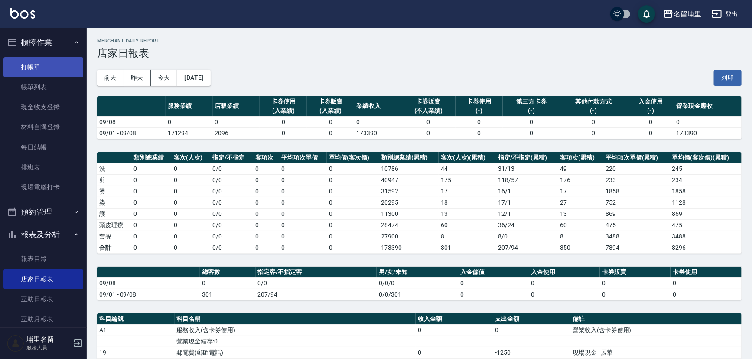
click at [46, 64] on link "打帳單" at bounding box center [43, 67] width 80 height 20
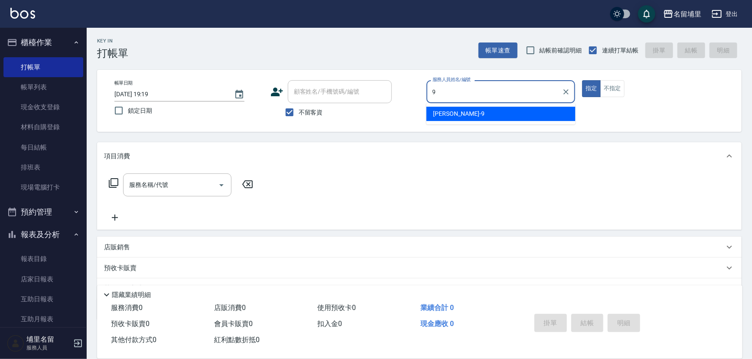
type input "[PERSON_NAME]-9"
type button "true"
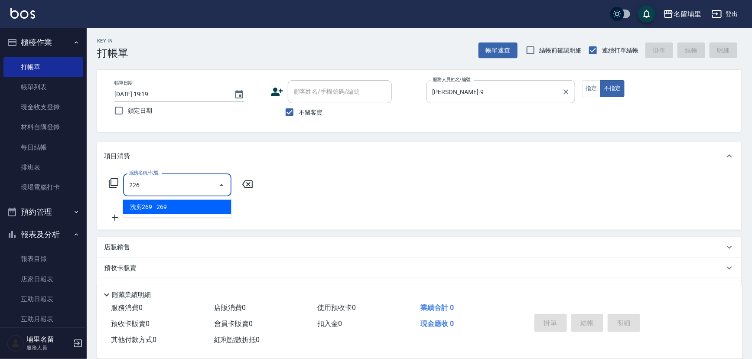
type input "洗剪269(226)"
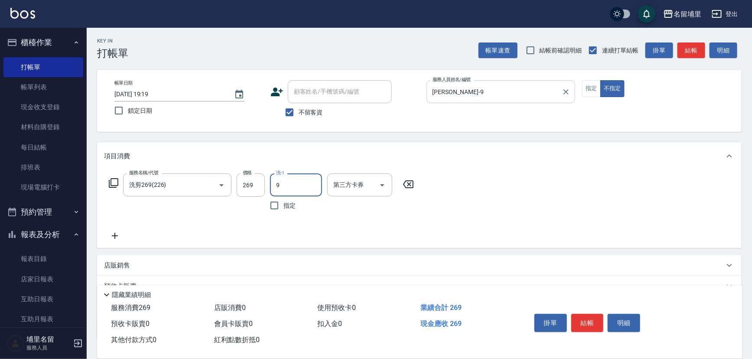
type input "[PERSON_NAME]-9"
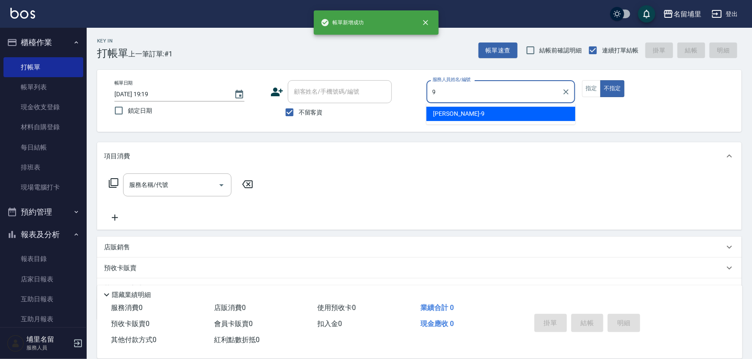
type input "[PERSON_NAME]-9"
type button "false"
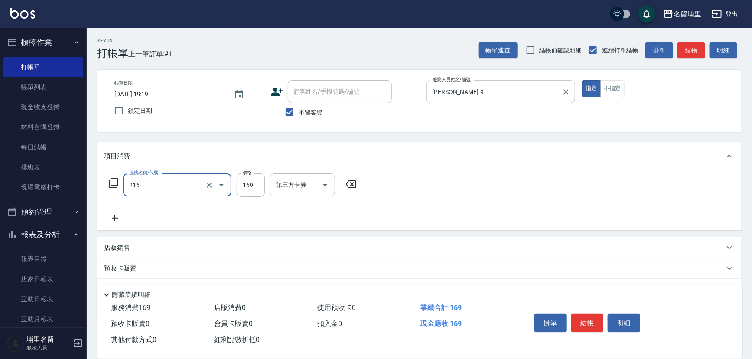
type input "剪髮169(216)"
type input "250"
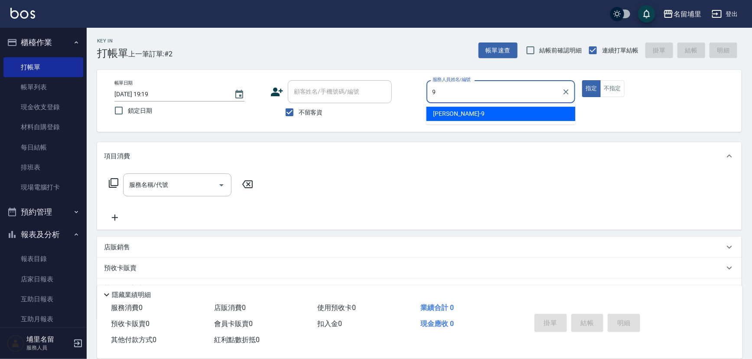
type input "[PERSON_NAME]-9"
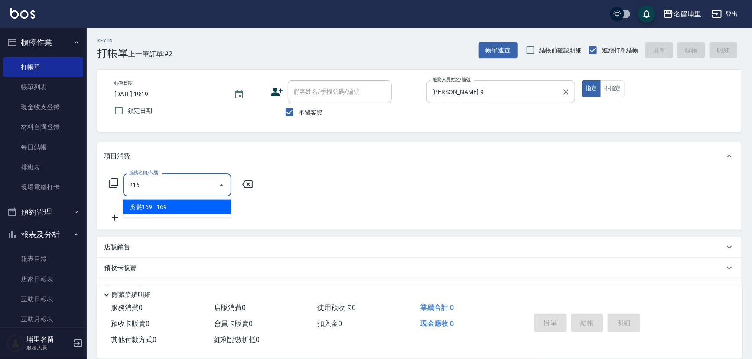
type input "剪髮169(216)"
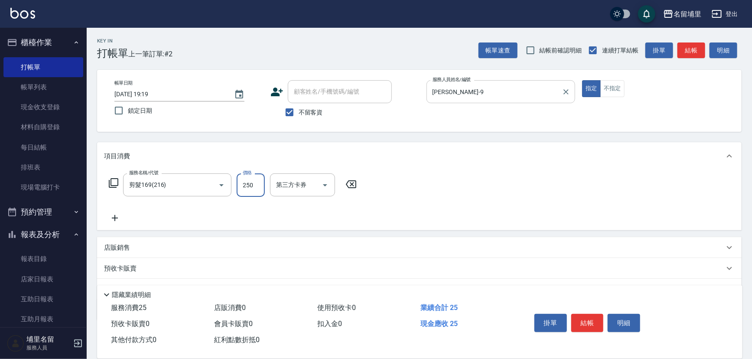
type input "250"
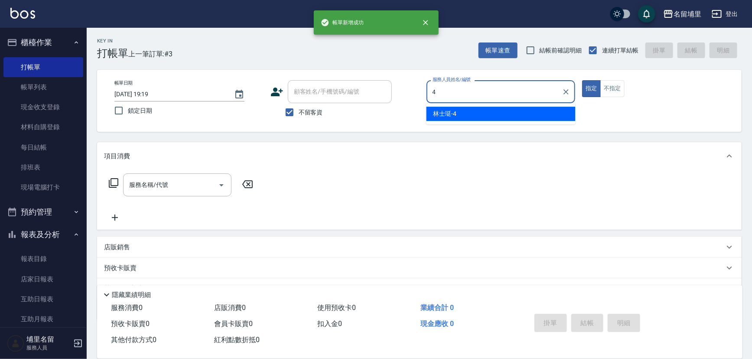
type input "林士珽-4"
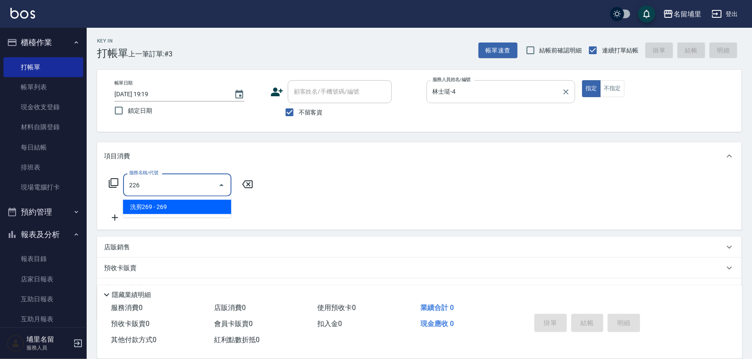
type input "洗剪269(226)"
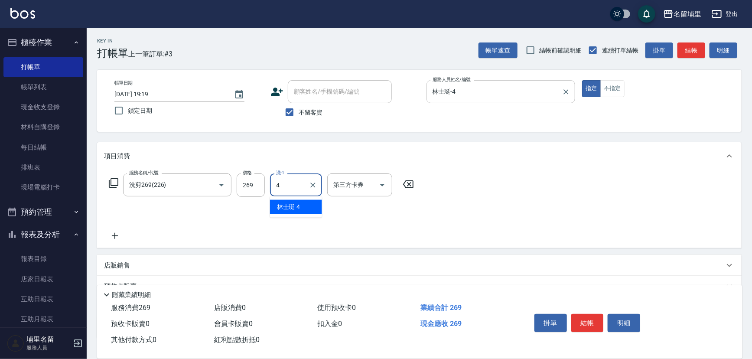
type input "林士珽-4"
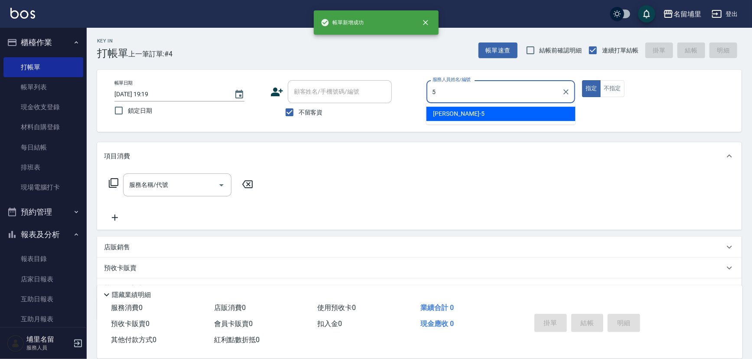
type input "[PERSON_NAME]-5"
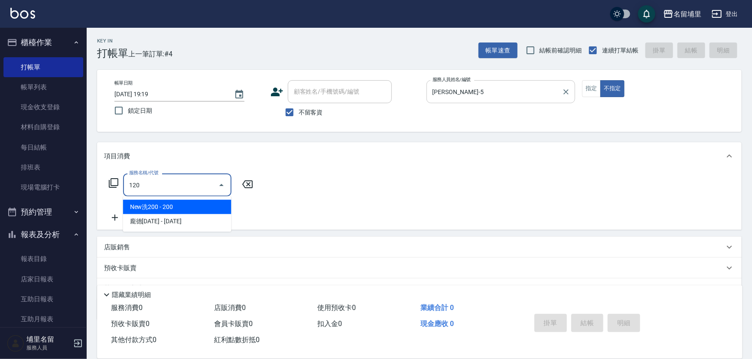
type input "New洗200(120)"
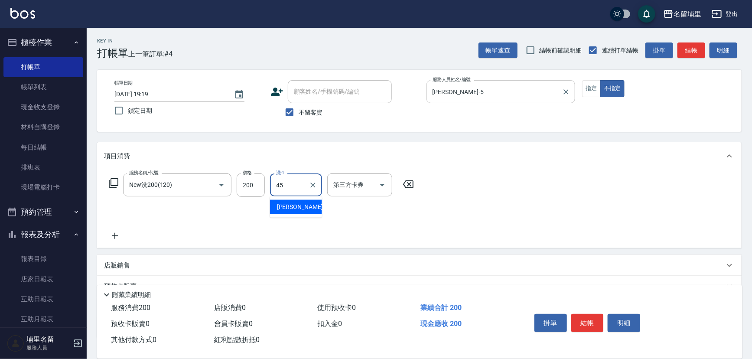
type input "[PERSON_NAME]-45"
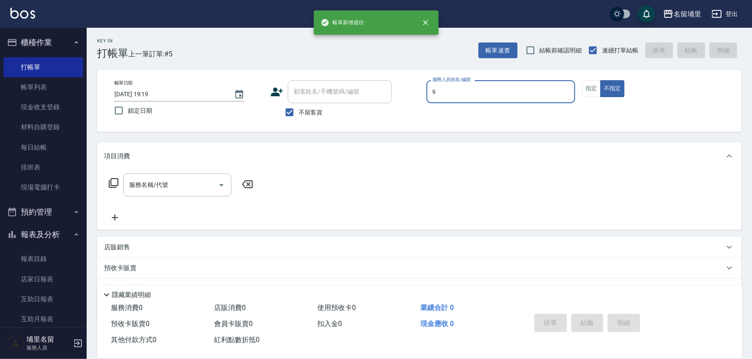
type input "[PERSON_NAME]-9"
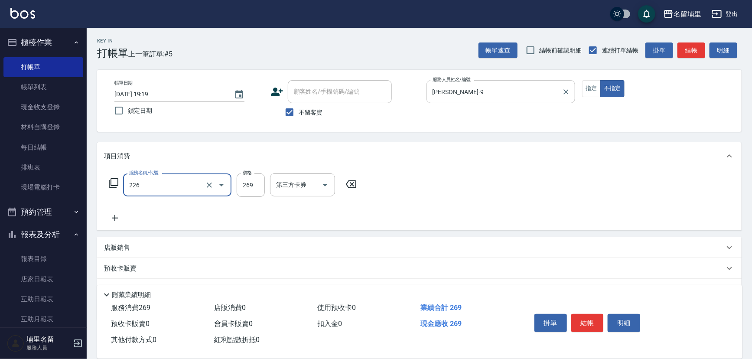
type input "洗剪269(226)"
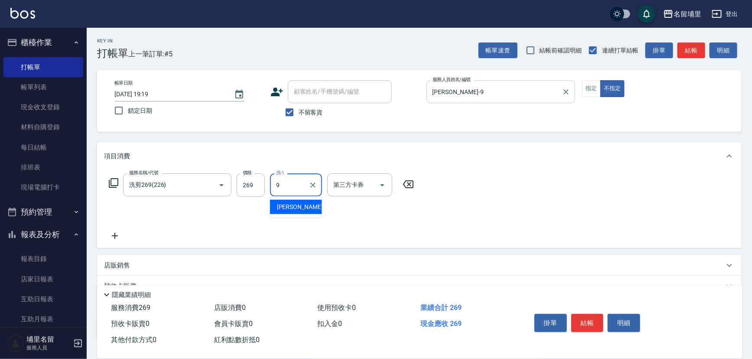
type input "[PERSON_NAME]-9"
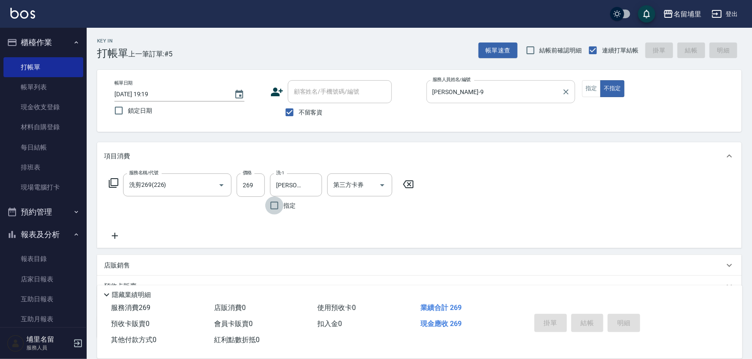
type input "[DATE] 19:20"
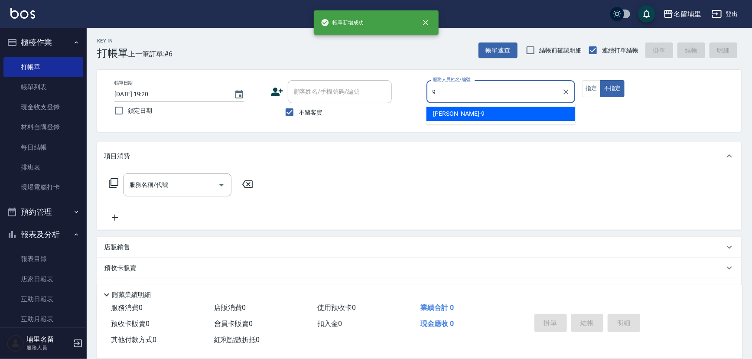
type input "[PERSON_NAME]-9"
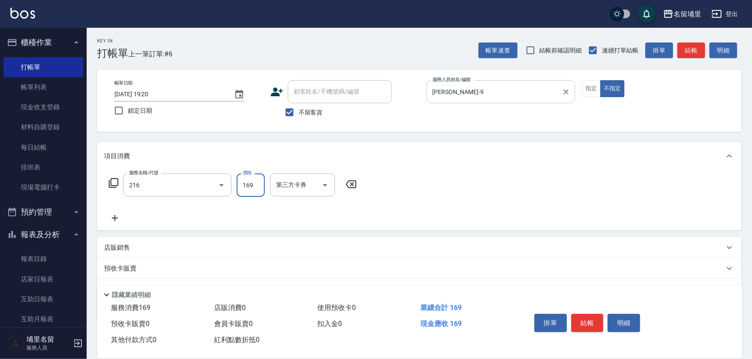
type input "剪髮169(216)"
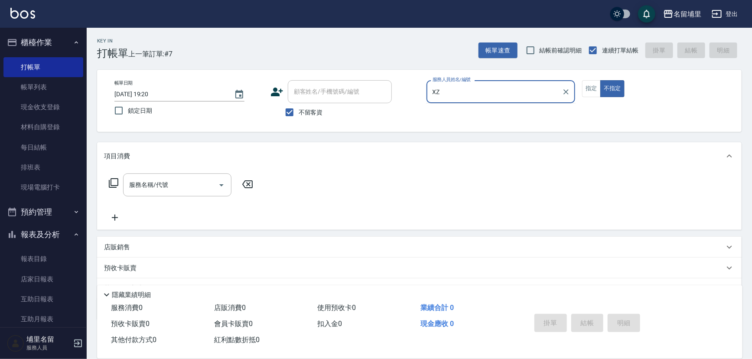
type input "X"
type input "[PERSON_NAME]-8"
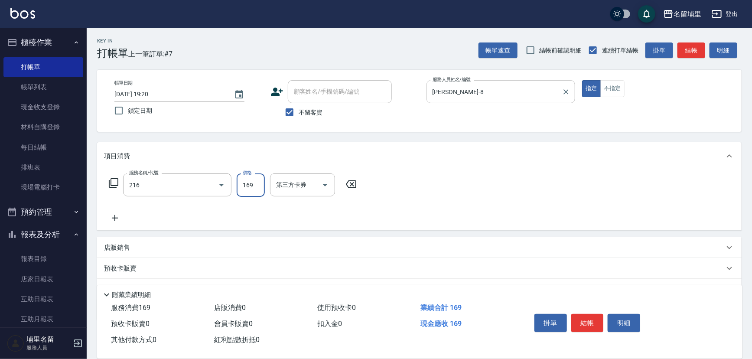
type input "剪髮169(216)"
type input "250"
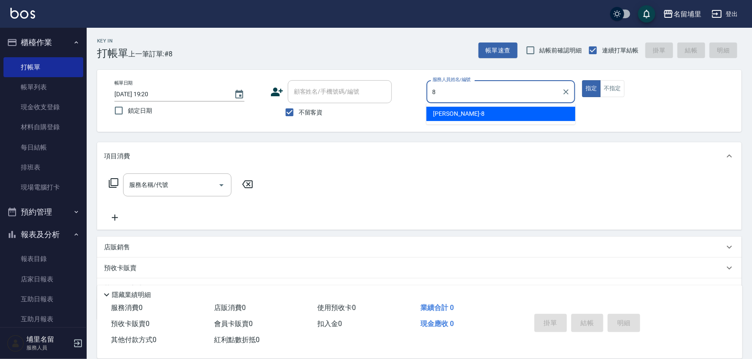
type input "[PERSON_NAME]-8"
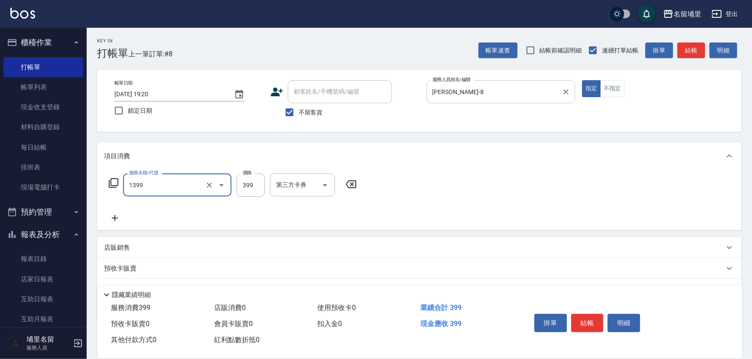
type input "海鹽洗髮399(1399)"
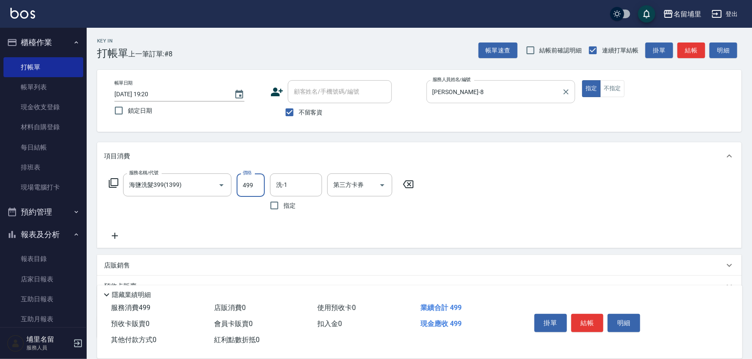
type input "499"
type input "[PERSON_NAME]-45"
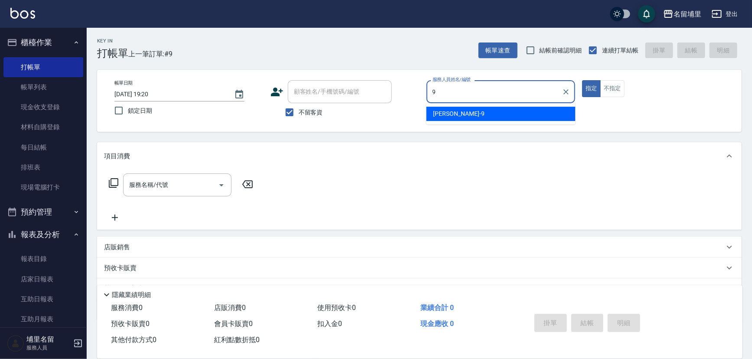
type input "[PERSON_NAME]-9"
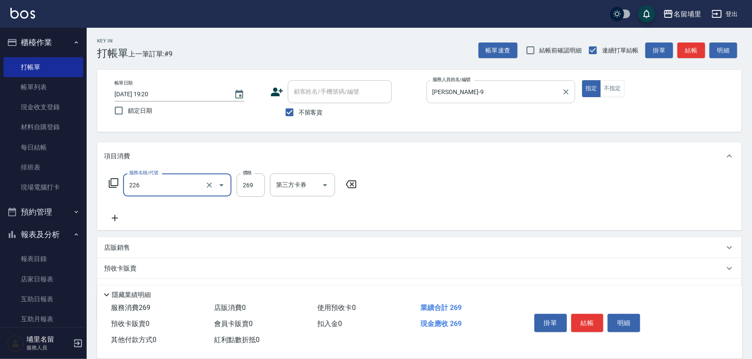
type input "洗剪269(226)"
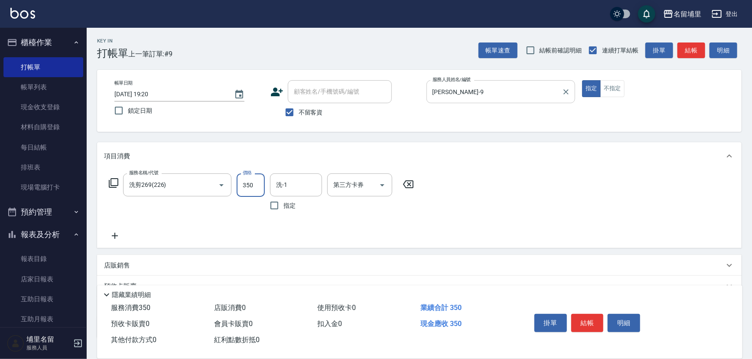
type input "350"
type input "[PERSON_NAME]-9"
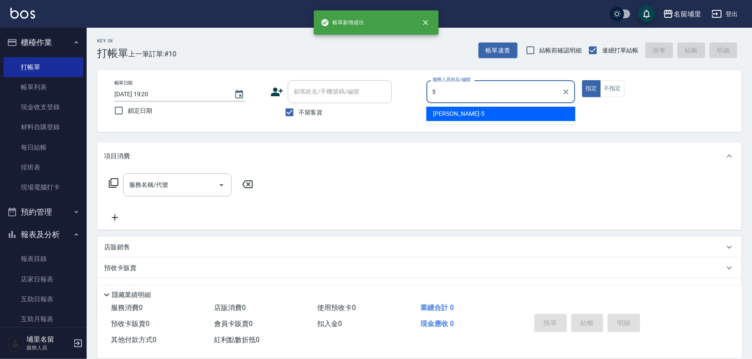
type input "[PERSON_NAME]-5"
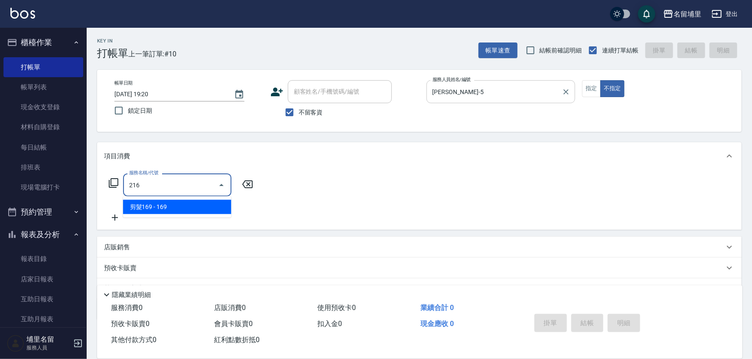
type input "剪髮169(216)"
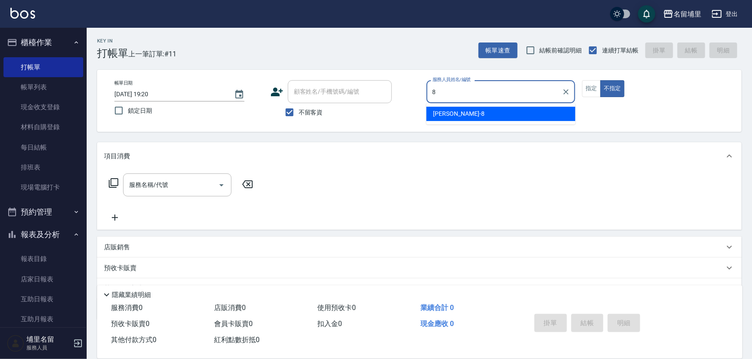
type input "[PERSON_NAME]-8"
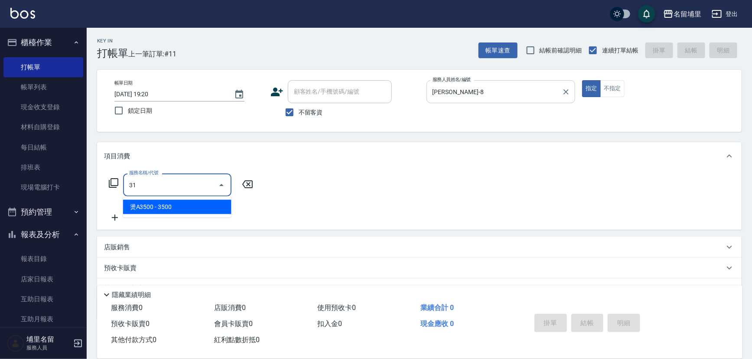
type input "燙A3500(31)"
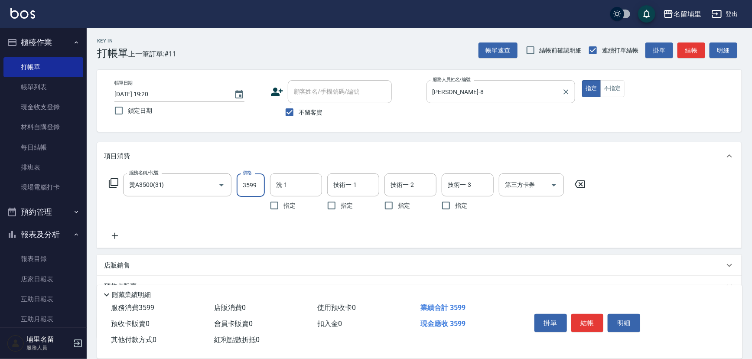
type input "3599"
type input "[PERSON_NAME]-45"
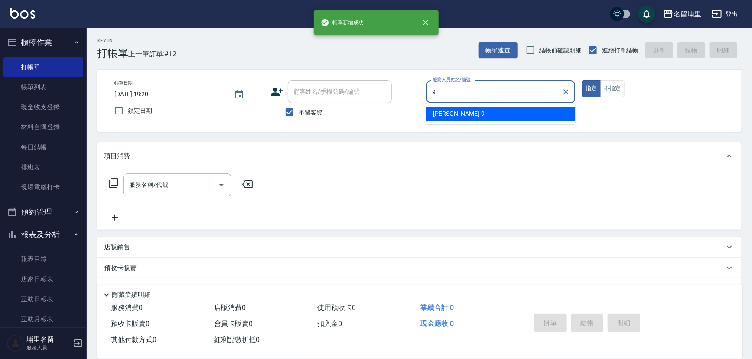
type input "[PERSON_NAME]-9"
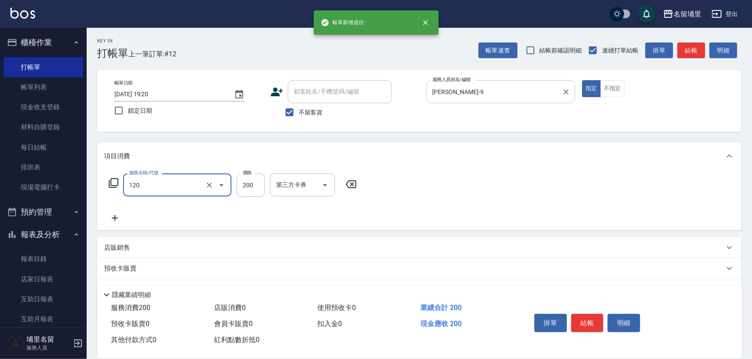
type input "New洗200(120)"
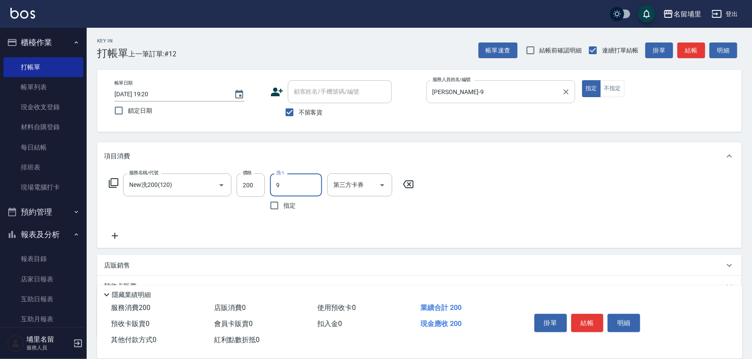
type input "[PERSON_NAME]-9"
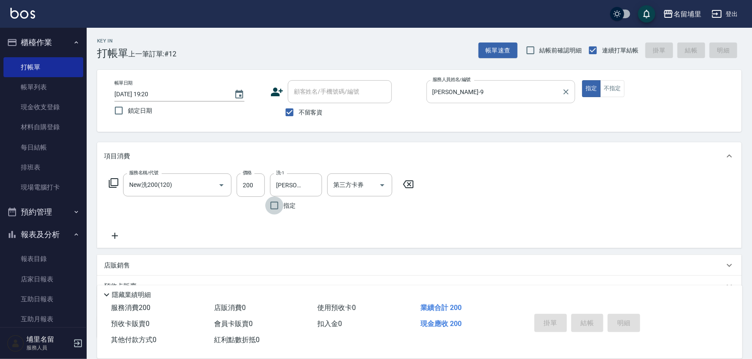
type input "[DATE] 19:21"
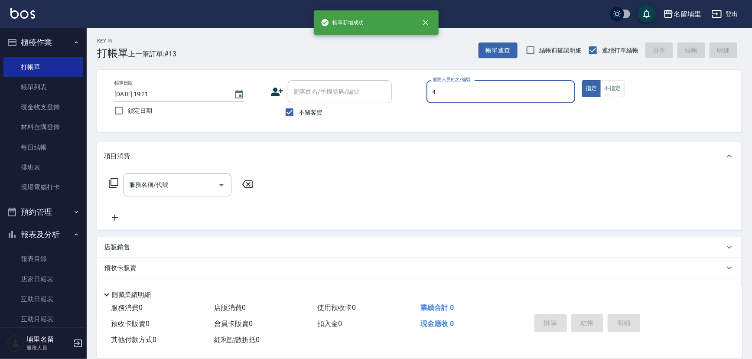
type input "林士珽-4"
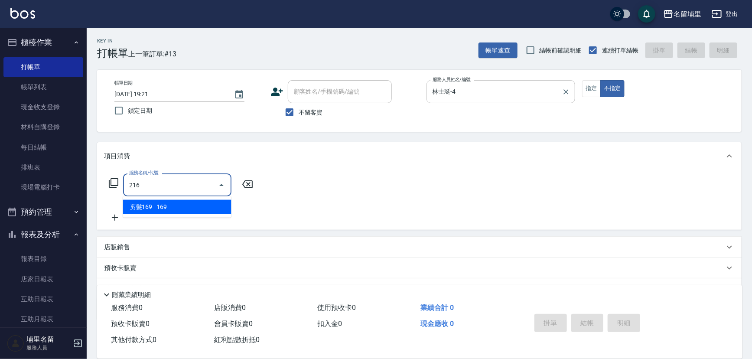
type input "剪髮169(216)"
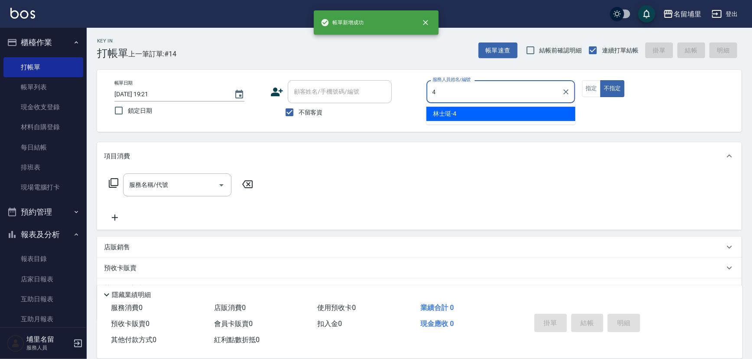
type input "林士珽-4"
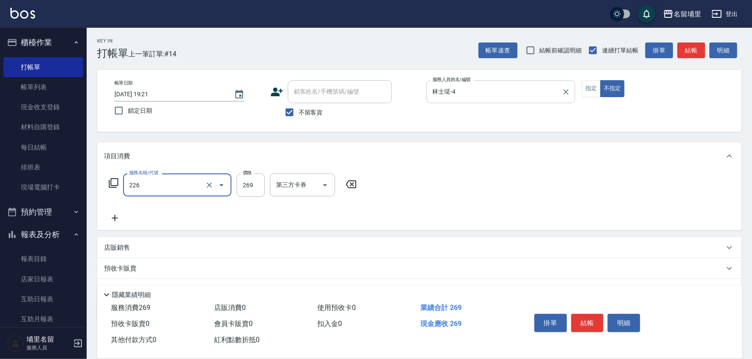
type input "洗剪269(226)"
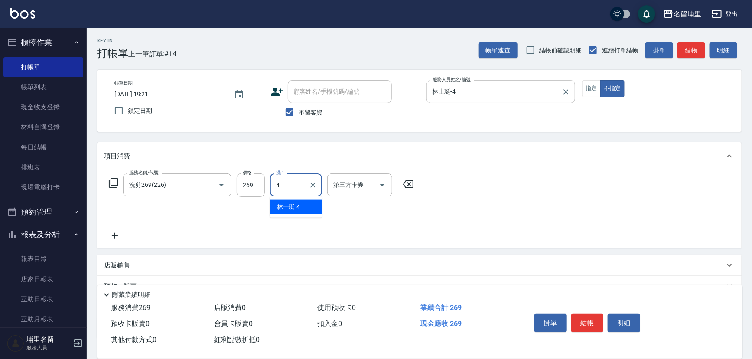
type input "林士珽-4"
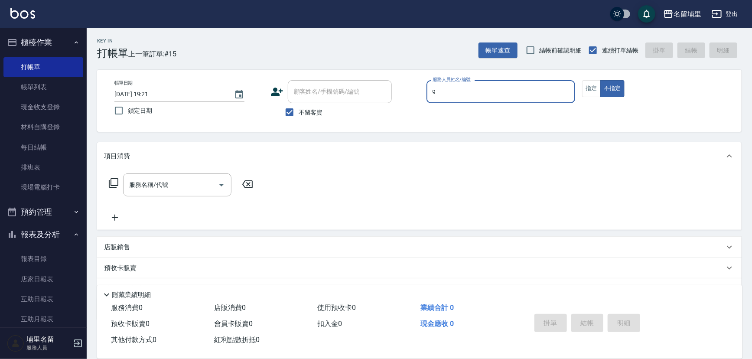
type input "[PERSON_NAME]-9"
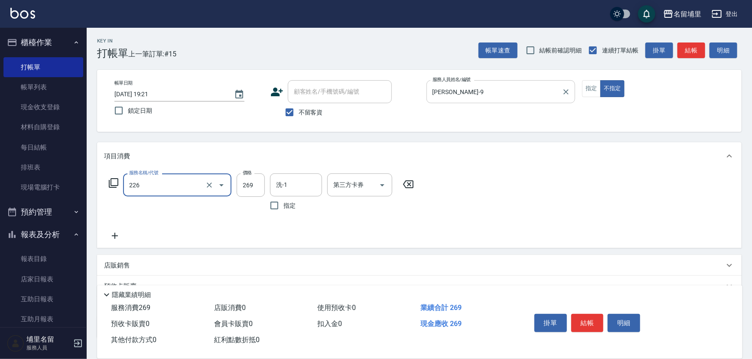
type input "洗剪269(226)"
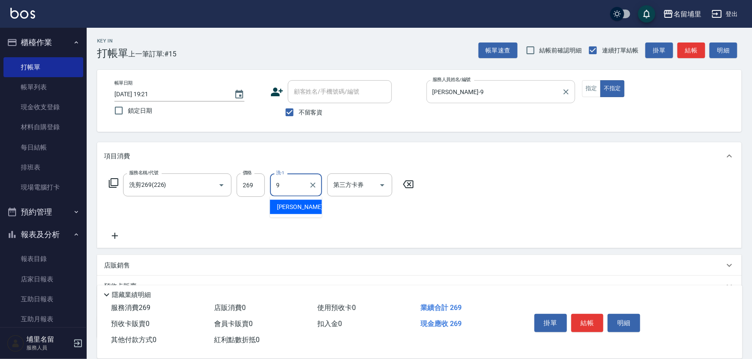
type input "[PERSON_NAME]-9"
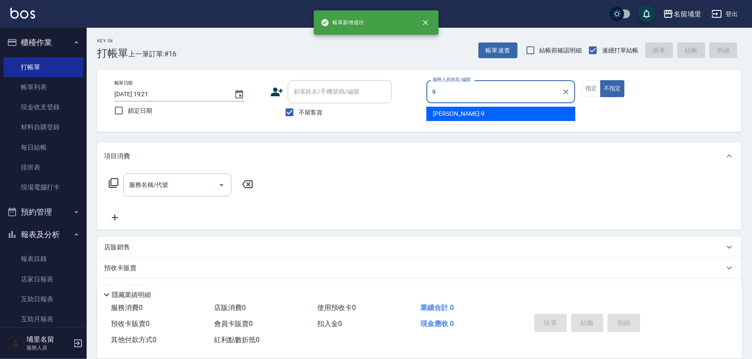
type input "[PERSON_NAME]-9"
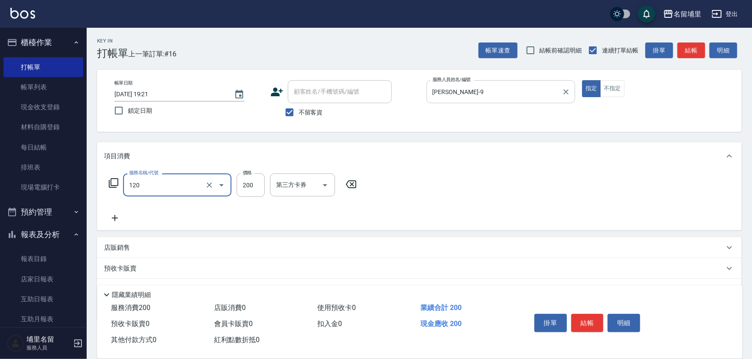
type input "New洗200(120)"
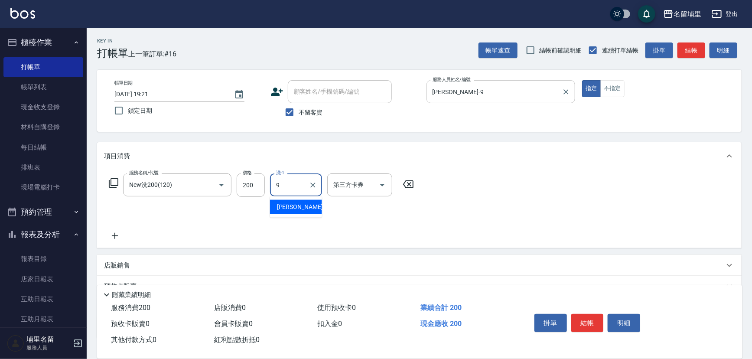
type input "[PERSON_NAME]-9"
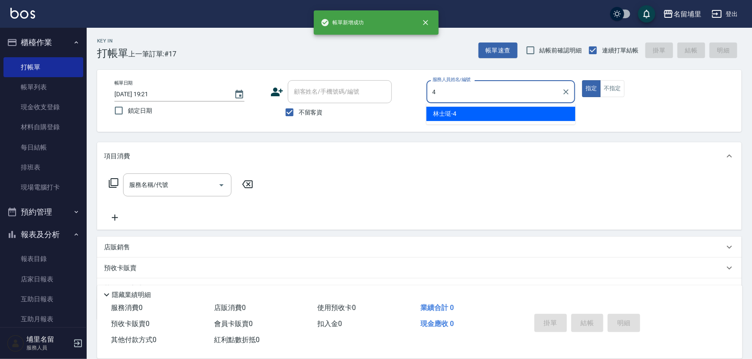
type input "林士珽-4"
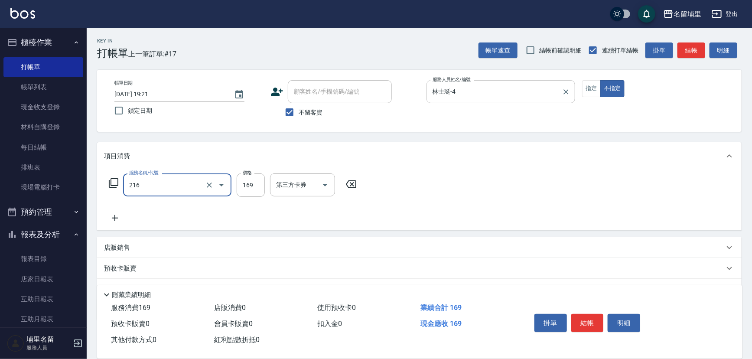
type input "剪髮169(216)"
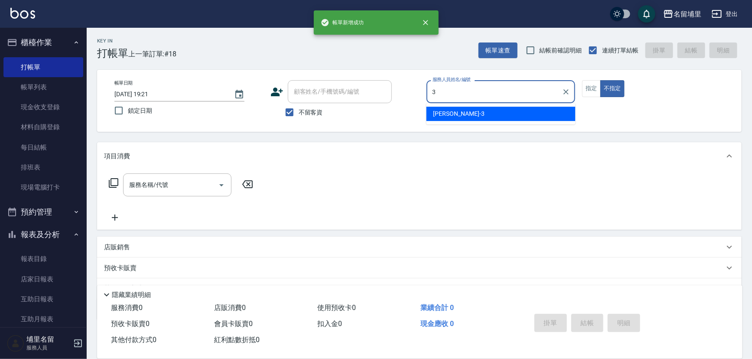
type input "[PERSON_NAME]-3"
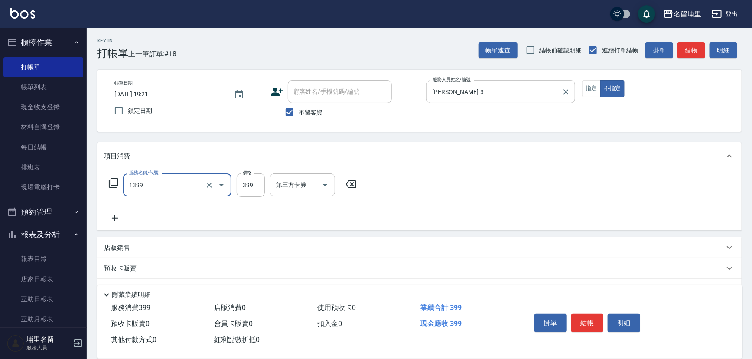
type input "海鹽洗髮399(1399)"
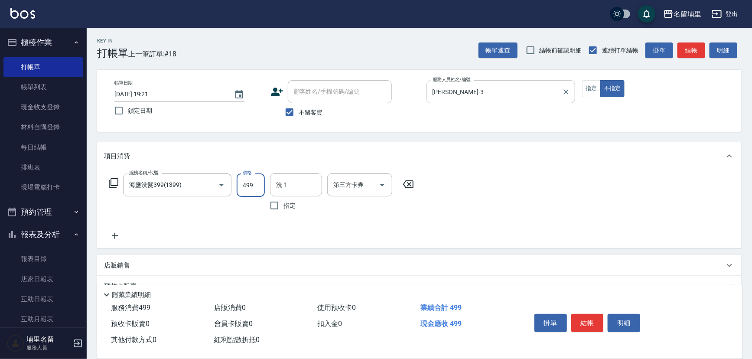
type input "499"
type input "[PERSON_NAME]-3"
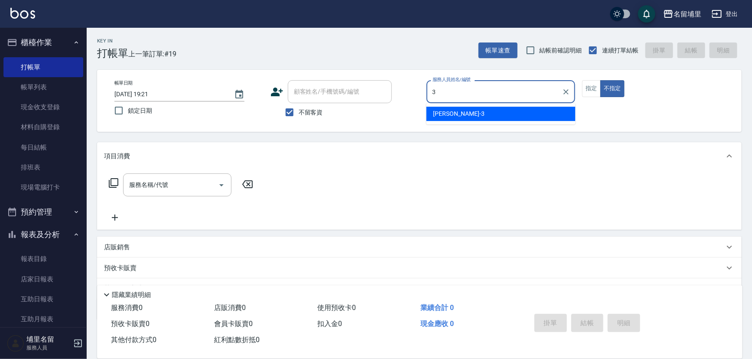
type input "[PERSON_NAME]-3"
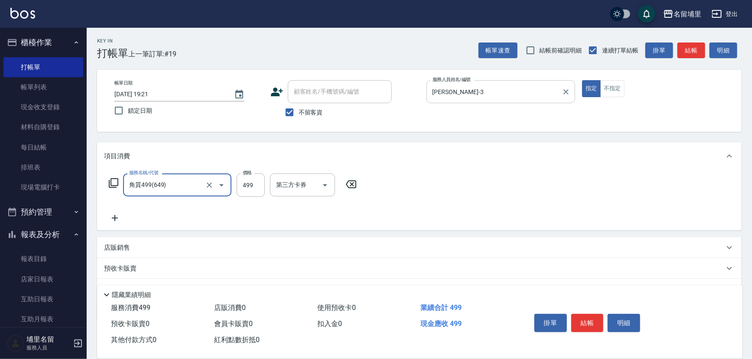
type input "角質499(649)"
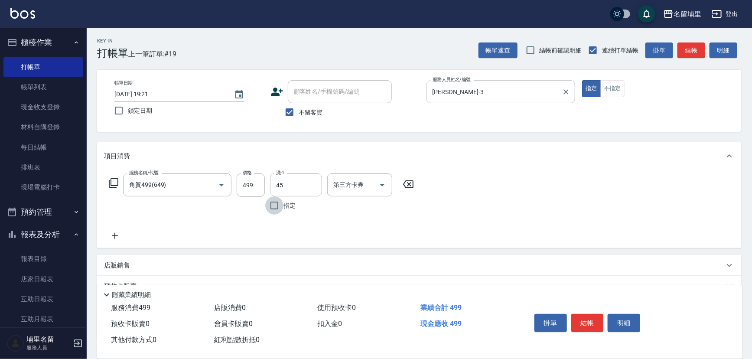
type input "[PERSON_NAME]-45"
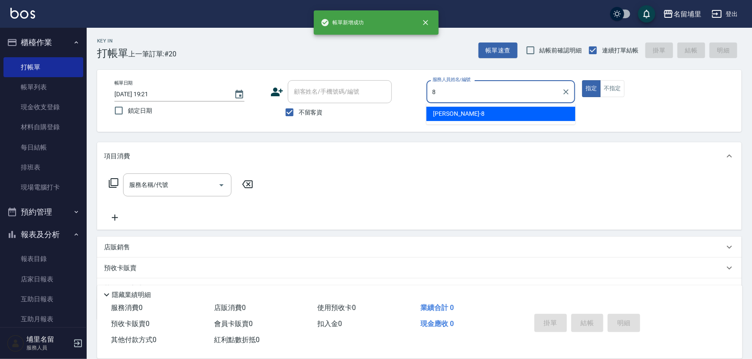
type input "[PERSON_NAME]-8"
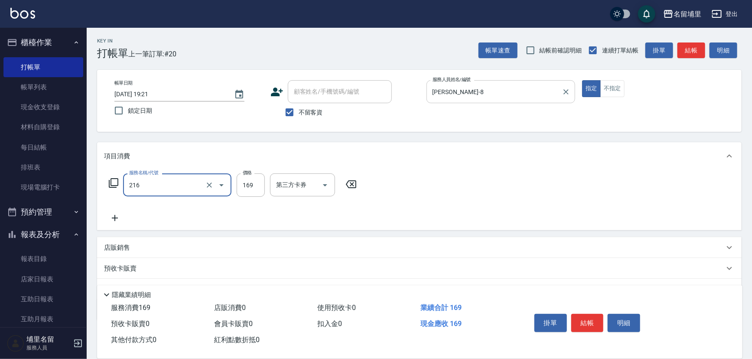
type input "剪髮169(216)"
type input "250"
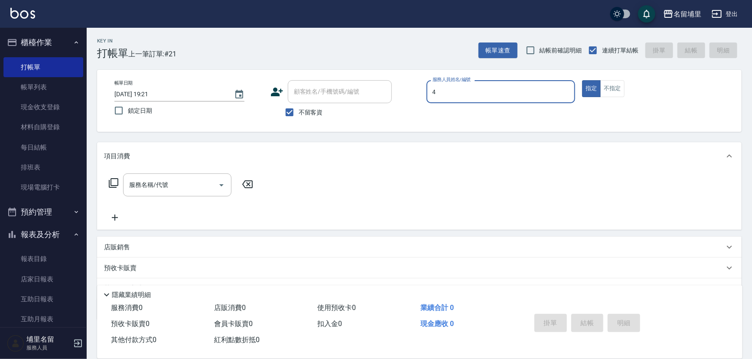
type input "林士珽-4"
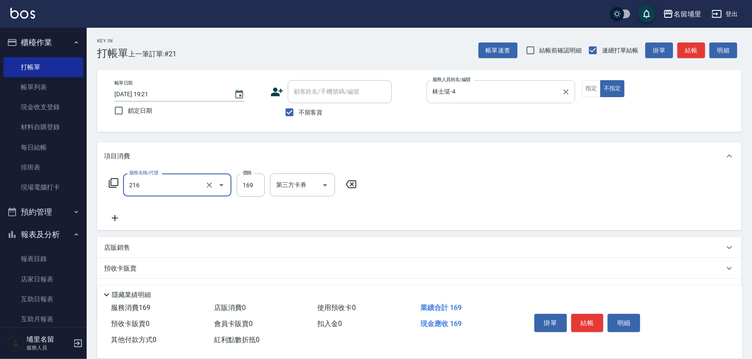
type input "剪髮169(216)"
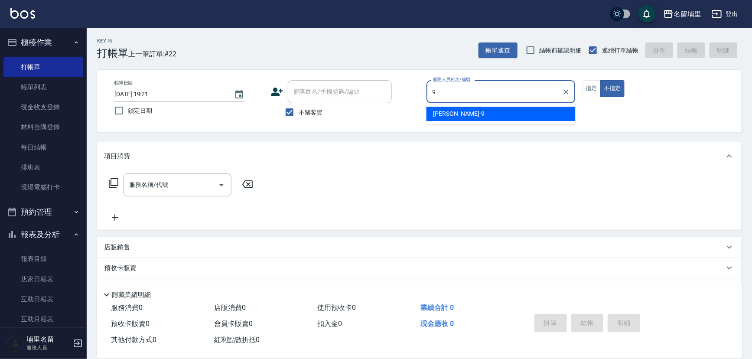
type input "[PERSON_NAME]-9"
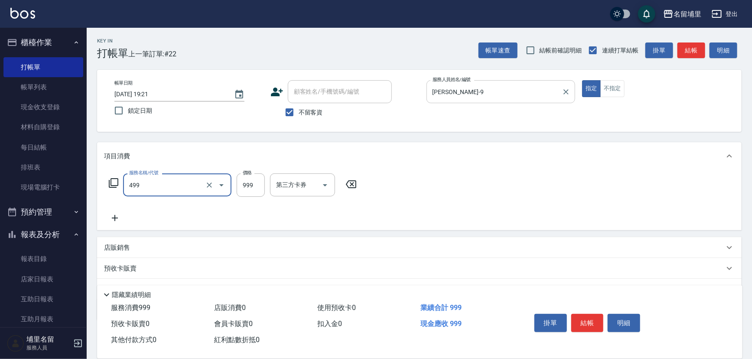
type input "染髮999(499)"
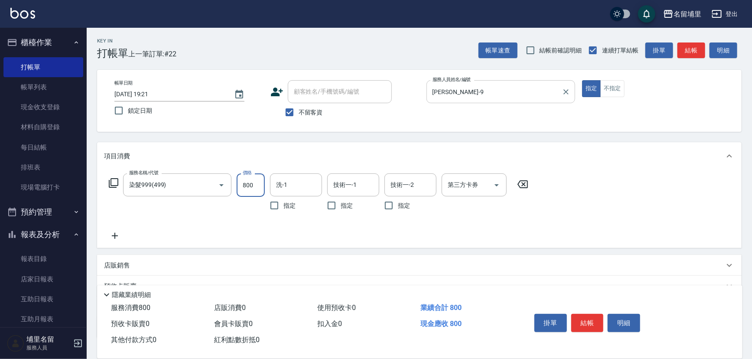
type input "800"
type input "林士珽-4"
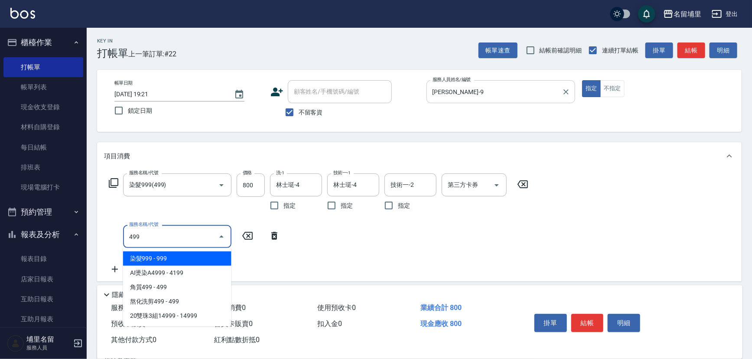
type input "染髮999(499)"
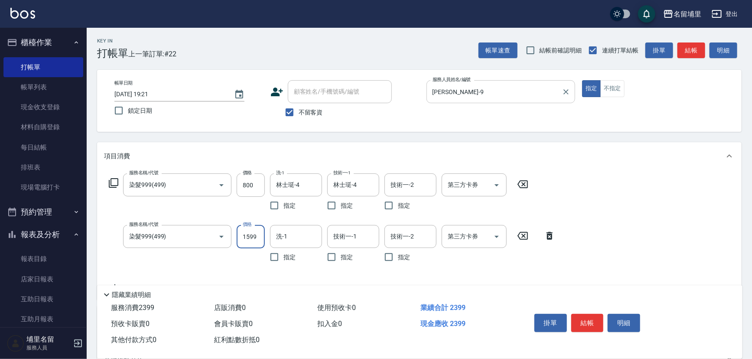
type input "1599"
type input "林士珽-4"
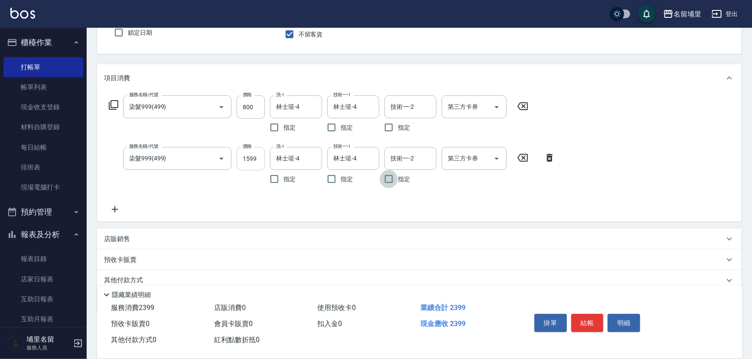
scroll to position [78, 0]
click at [117, 208] on icon at bounding box center [115, 209] width 22 height 10
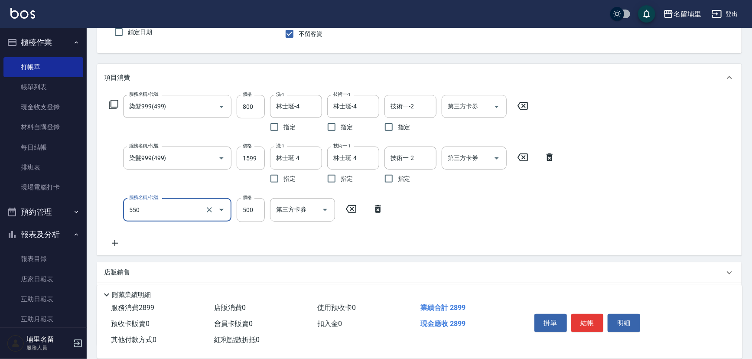
type input "500護髮(550)"
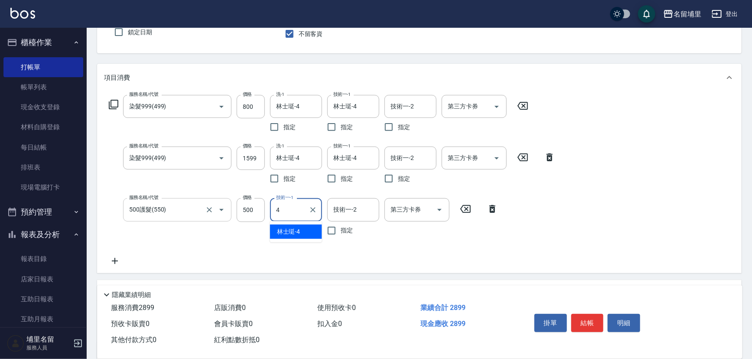
type input "林士珽-4"
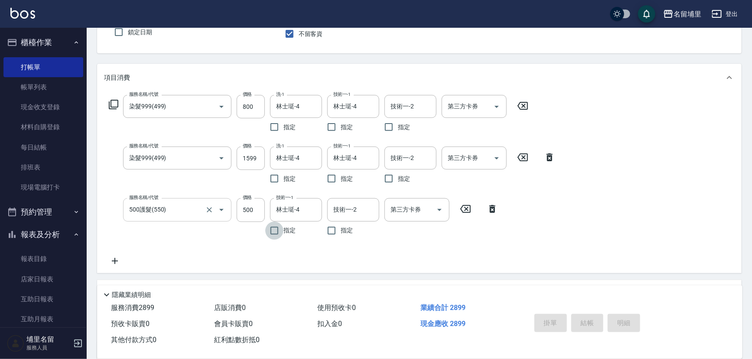
type input "[DATE] 19:22"
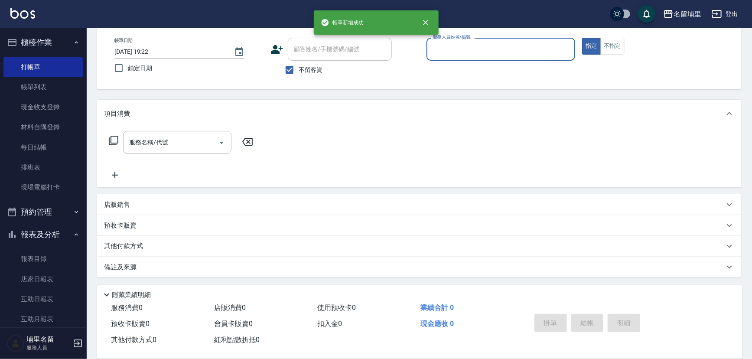
scroll to position [42, 0]
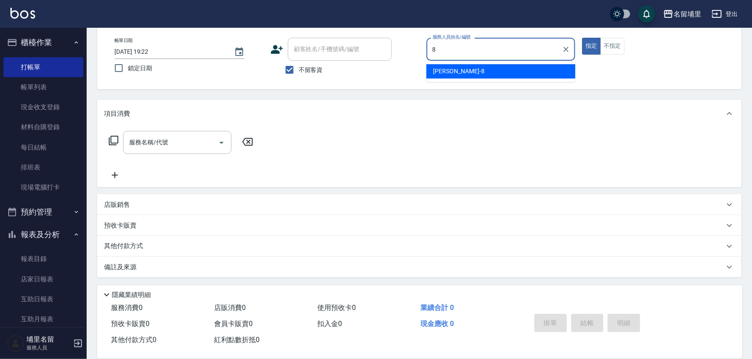
type input "[PERSON_NAME]-8"
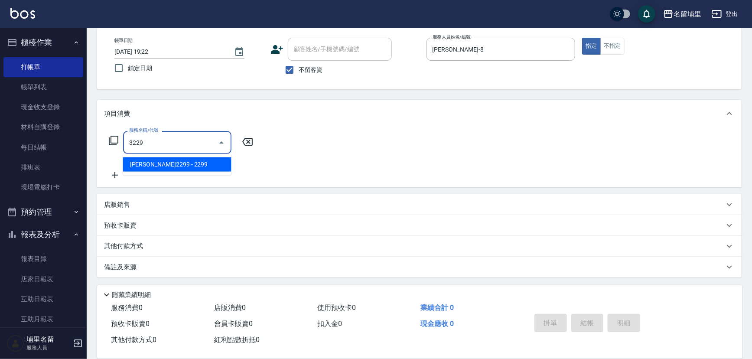
type input "[PERSON_NAME]2299(3229)"
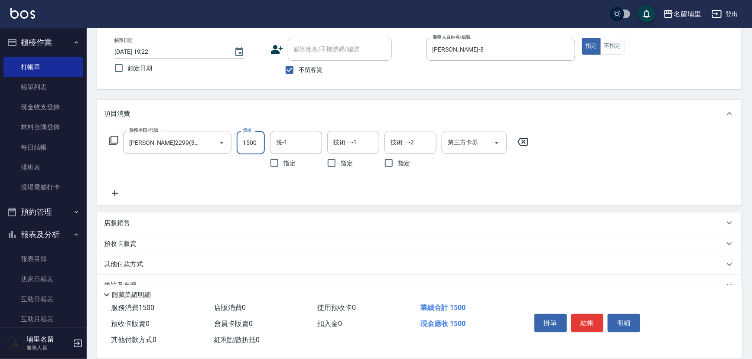
type input "1500"
type input "林士珽-4"
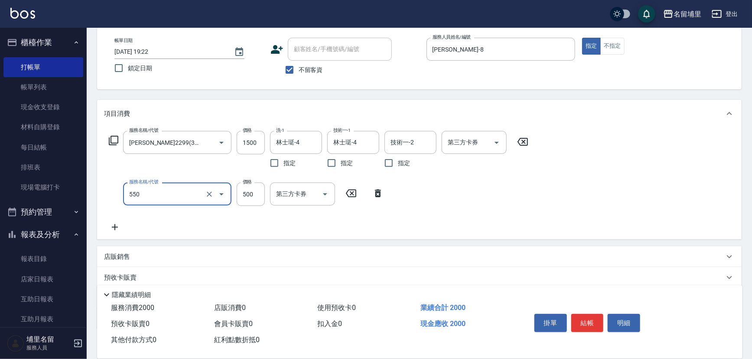
type input "500護髮(550)"
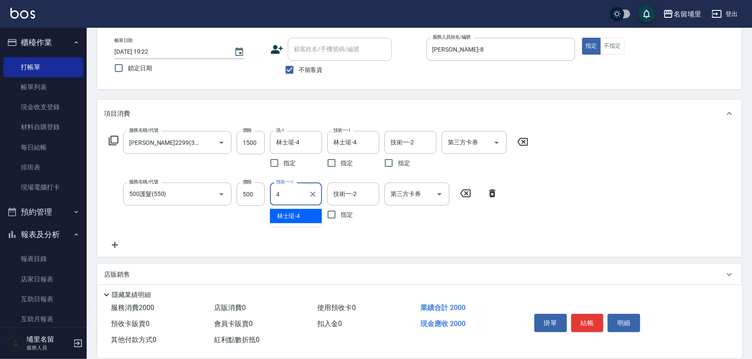
type input "林士珽-4"
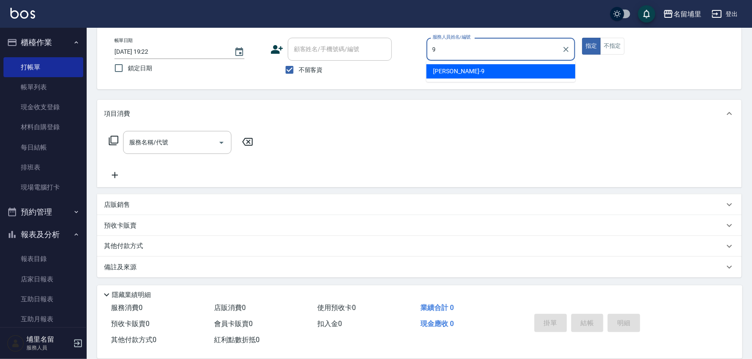
type input "[PERSON_NAME]-9"
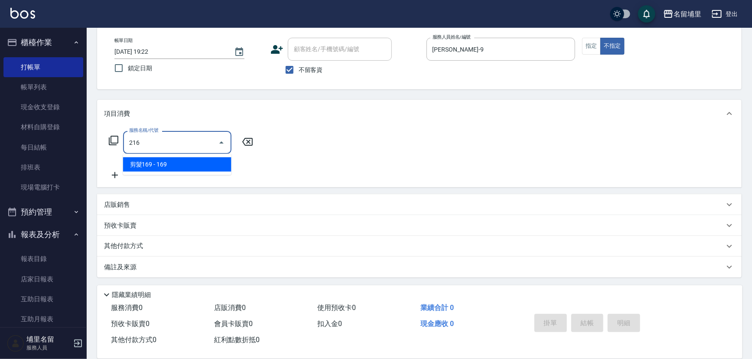
type input "剪髮169(216)"
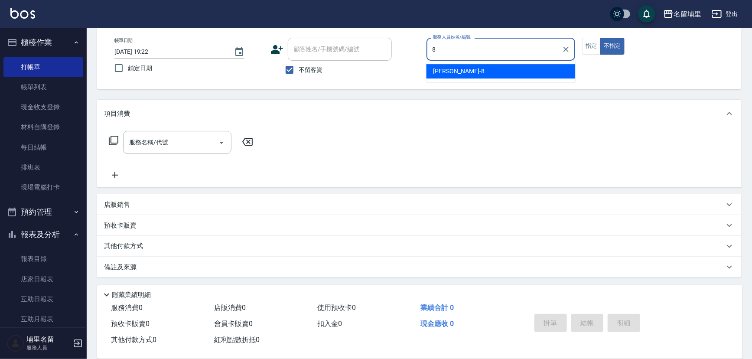
type input "[PERSON_NAME]-8"
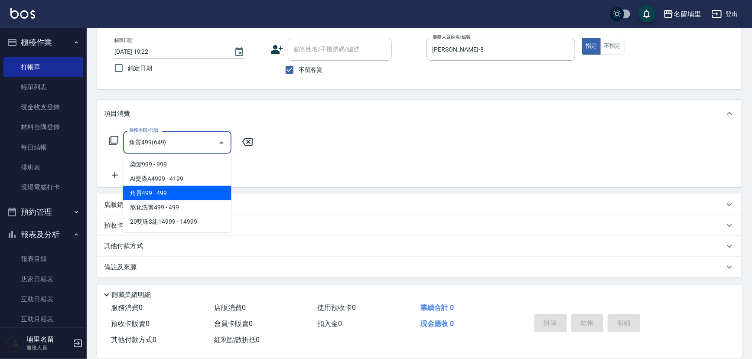
type input "角質499(649)"
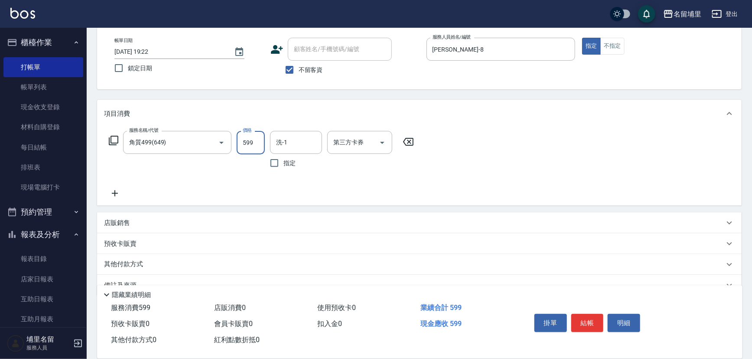
type input "599"
type input "[PERSON_NAME]-8"
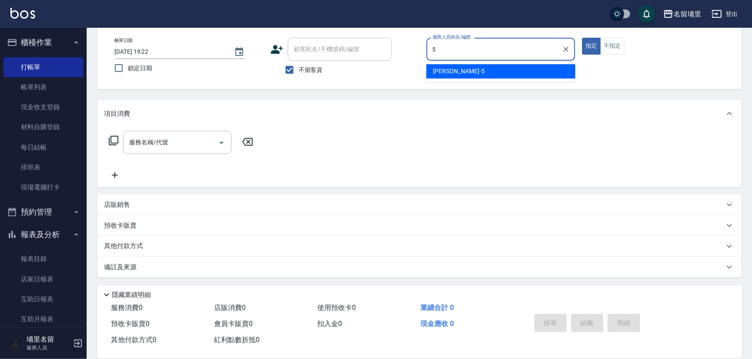
type input "[PERSON_NAME]-5"
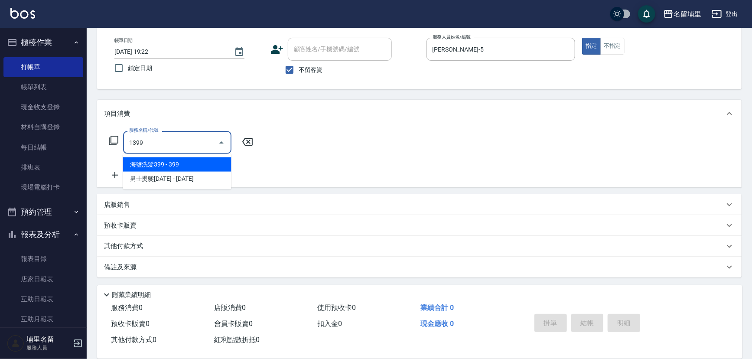
type input "海鹽洗髮399(1399)"
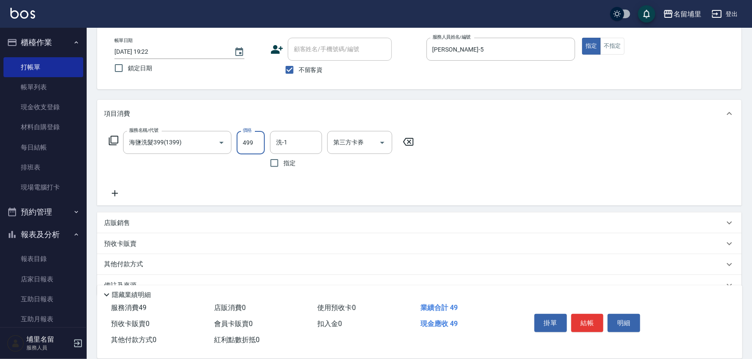
type input "499"
type input "[PERSON_NAME]-45"
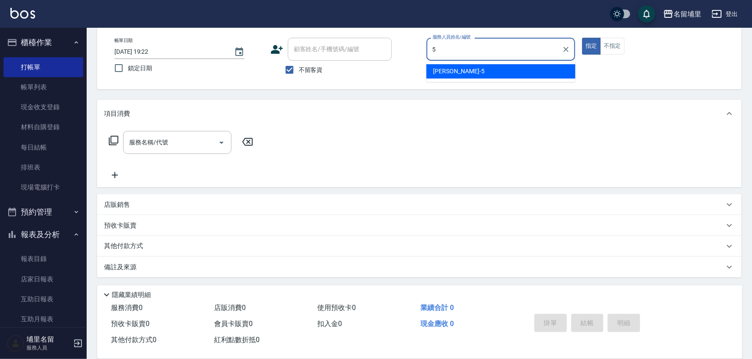
type input "[PERSON_NAME]-5"
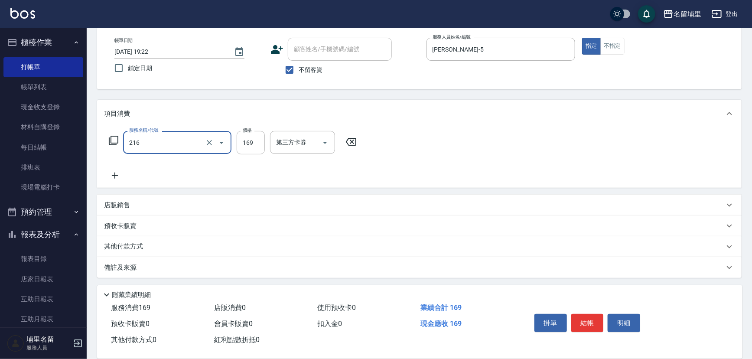
type input "剪髮169(216)"
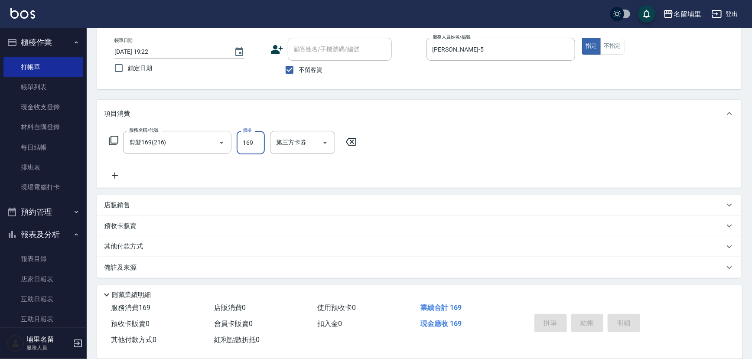
type input "[DATE] 19:23"
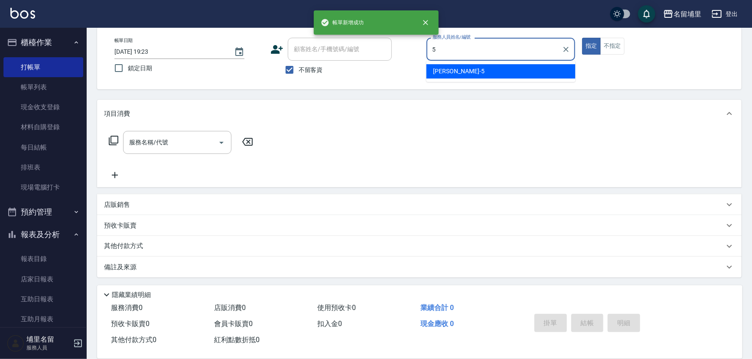
type input "[PERSON_NAME]-5"
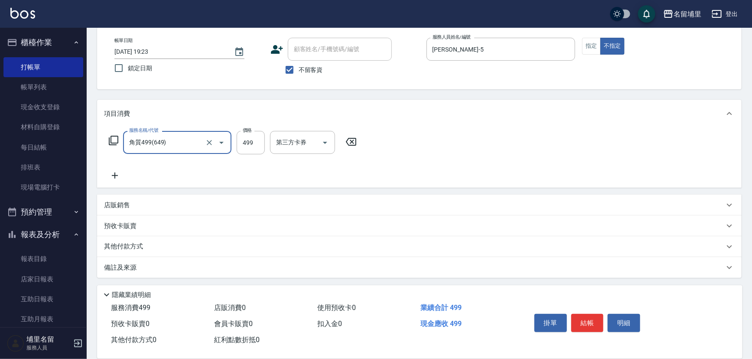
type input "角質499(649)"
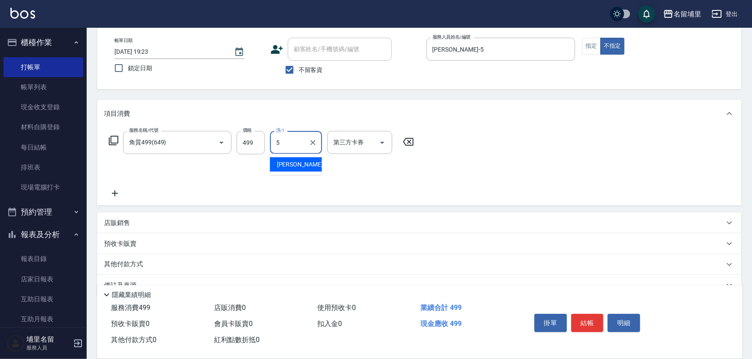
type input "[PERSON_NAME]-5"
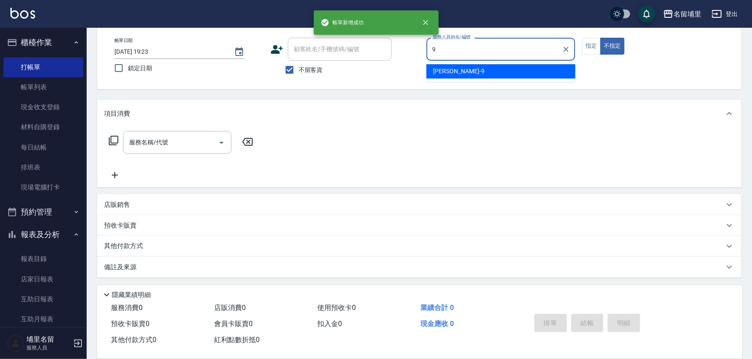
type input "[PERSON_NAME]-9"
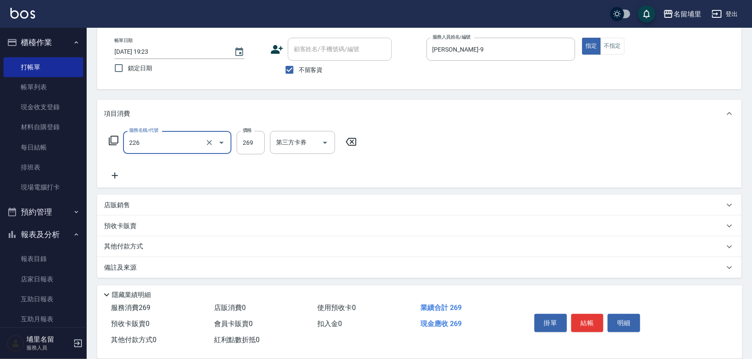
type input "洗剪269(226)"
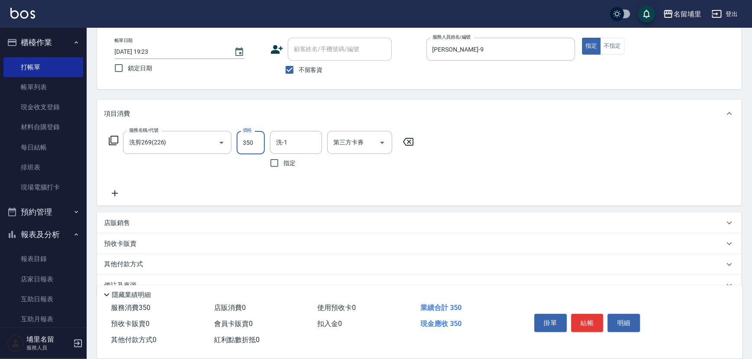
type input "350"
type input "[PERSON_NAME]-9"
click at [580, 314] on button "結帳" at bounding box center [587, 323] width 32 height 18
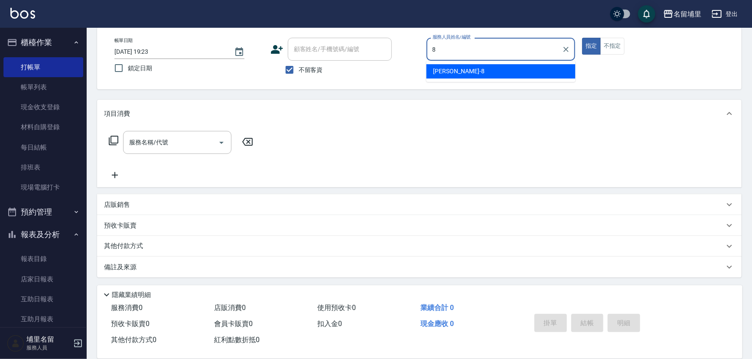
type input "[PERSON_NAME]-8"
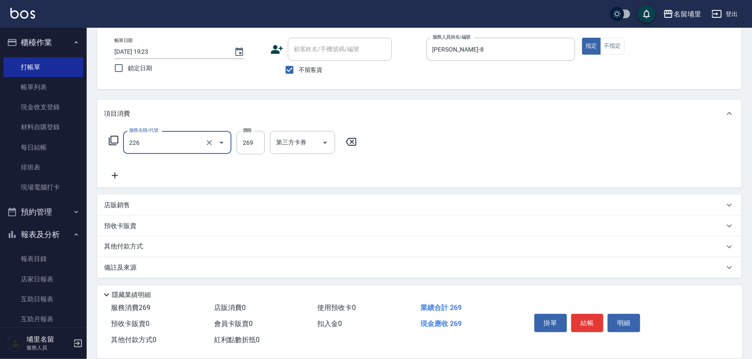
type input "洗剪269(226)"
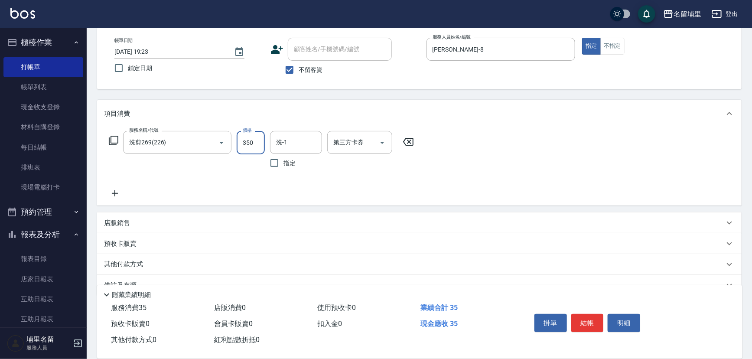
type input "350"
type input "[PERSON_NAME]-45"
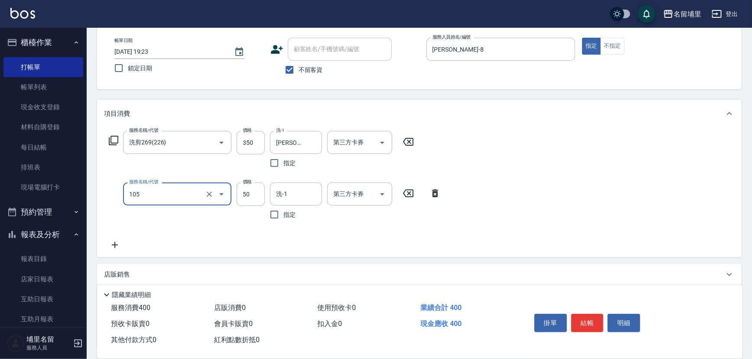
type input "精油50(105)"
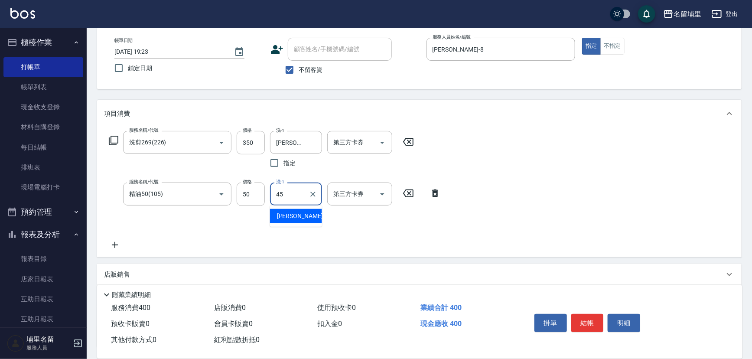
type input "[PERSON_NAME]-45"
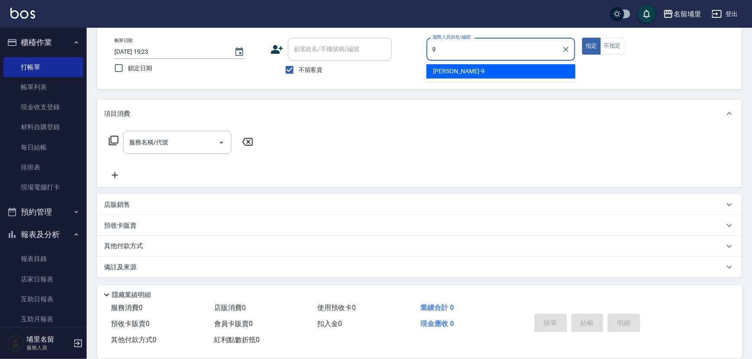
type input "[PERSON_NAME]-9"
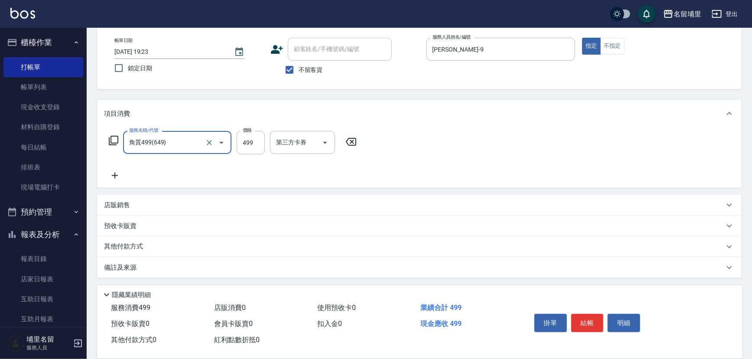
type input "角質499(649)"
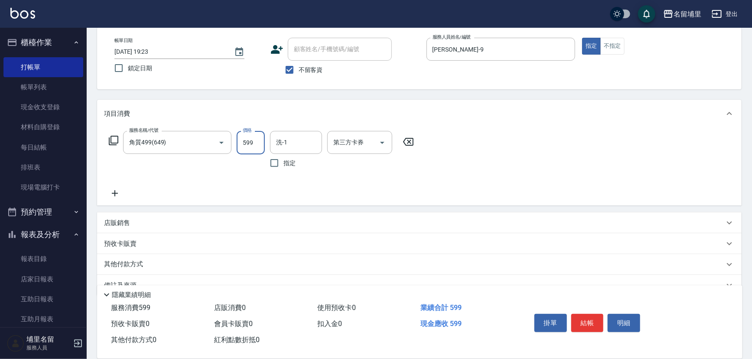
type input "599"
type input "林士珽-4"
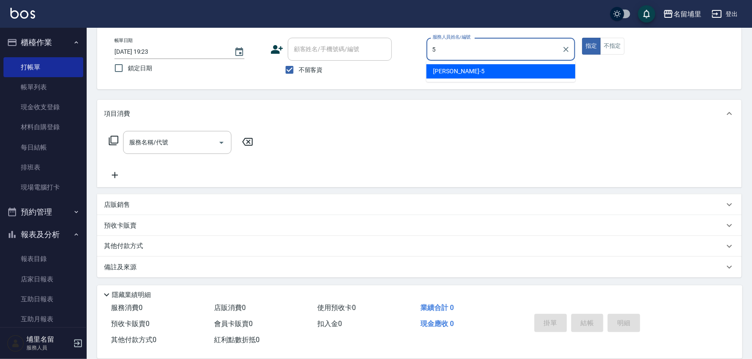
type input "[PERSON_NAME]-5"
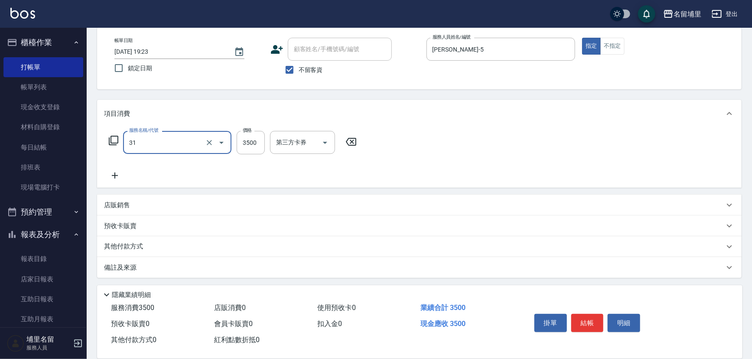
type input "燙A3500(31)"
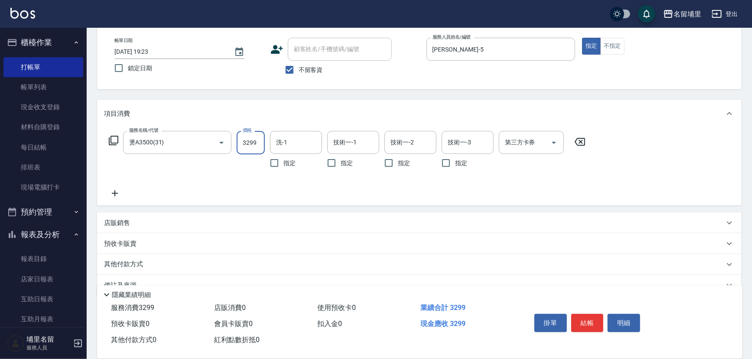
type input "3299"
type input "[PERSON_NAME]-45"
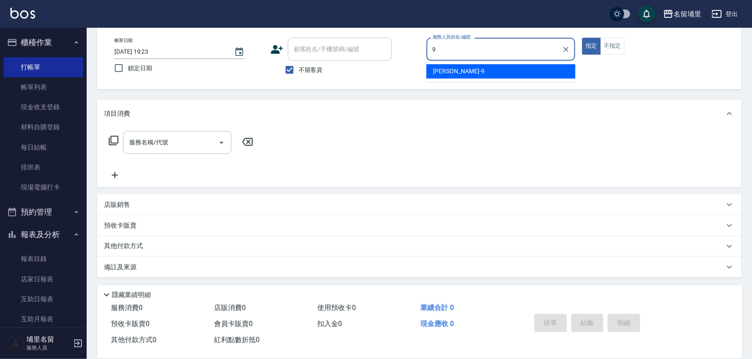
type input "[PERSON_NAME]-9"
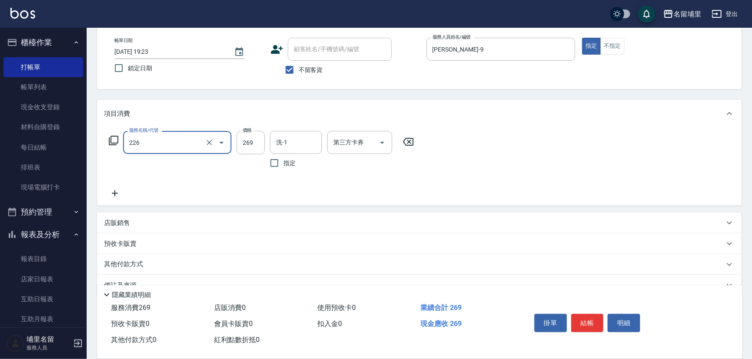
type input "洗剪269(226)"
type input "350"
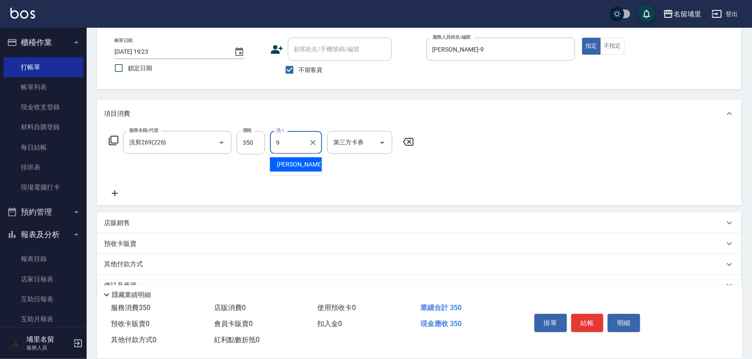
type input "[PERSON_NAME]-9"
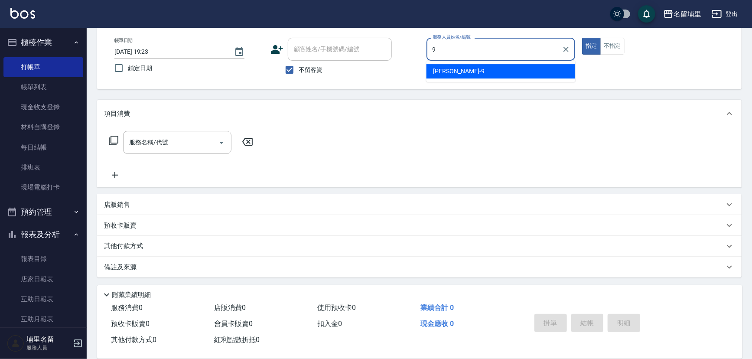
type input "[PERSON_NAME]-9"
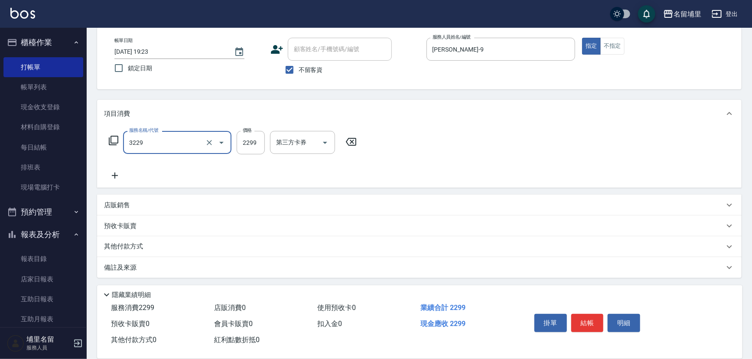
type input "[PERSON_NAME]2299(3229)"
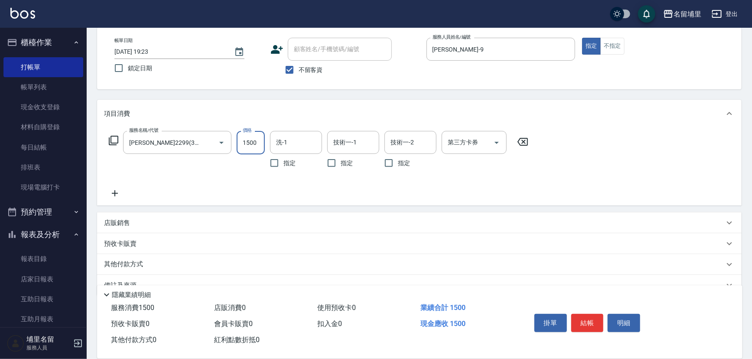
type input "1500"
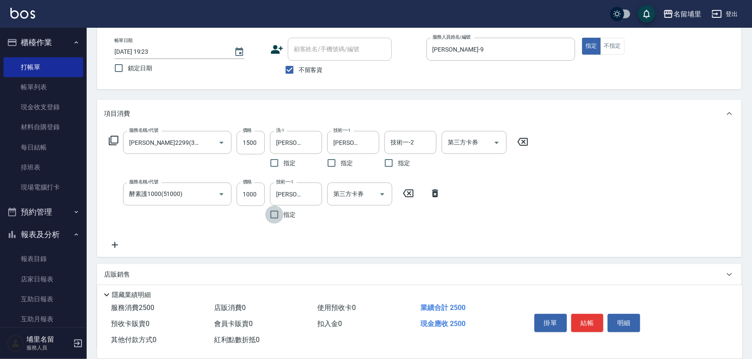
click at [112, 247] on icon at bounding box center [115, 245] width 22 height 10
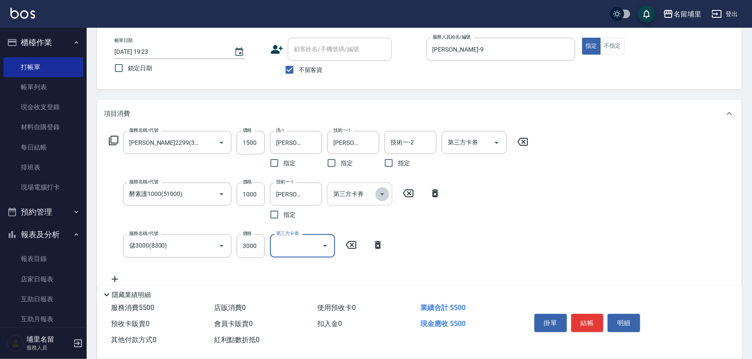
click at [386, 192] on icon "Open" at bounding box center [382, 194] width 10 height 10
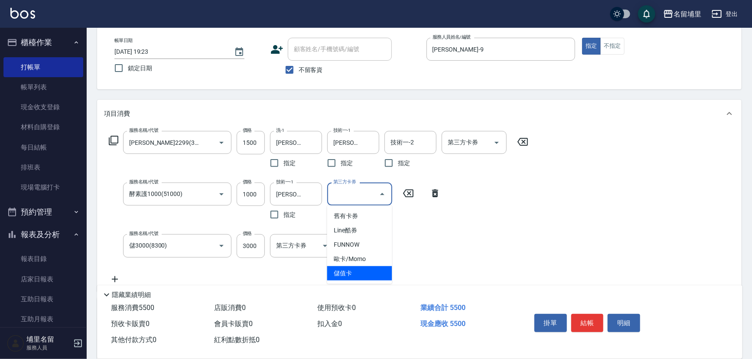
click at [366, 273] on span "儲值卡" at bounding box center [359, 273] width 65 height 14
click at [497, 145] on icon "Open" at bounding box center [496, 142] width 10 height 10
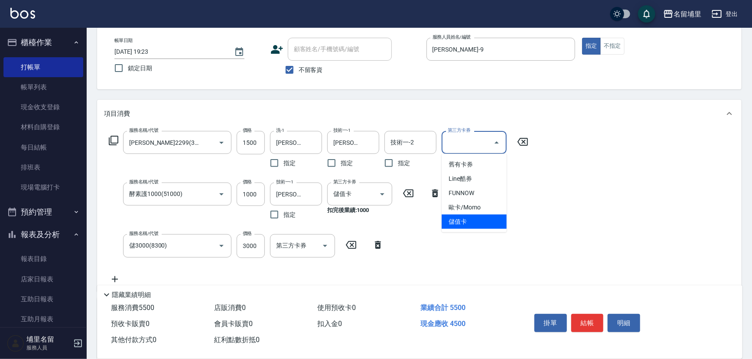
drag, startPoint x: 480, startPoint y: 222, endPoint x: 486, endPoint y: 224, distance: 6.8
click at [480, 222] on span "儲值卡" at bounding box center [473, 221] width 65 height 14
click at [583, 314] on button "結帳" at bounding box center [587, 323] width 32 height 18
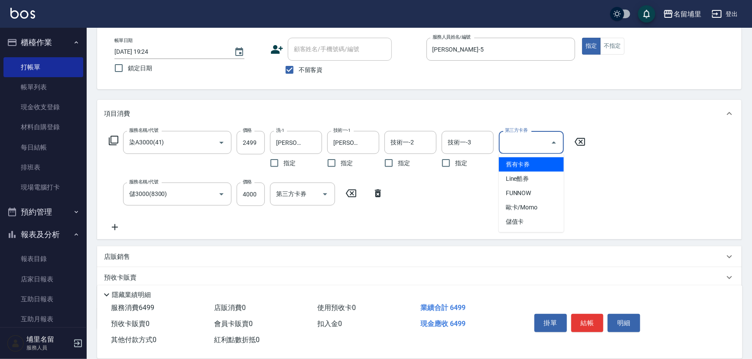
click at [545, 142] on input "第三方卡券" at bounding box center [525, 142] width 44 height 15
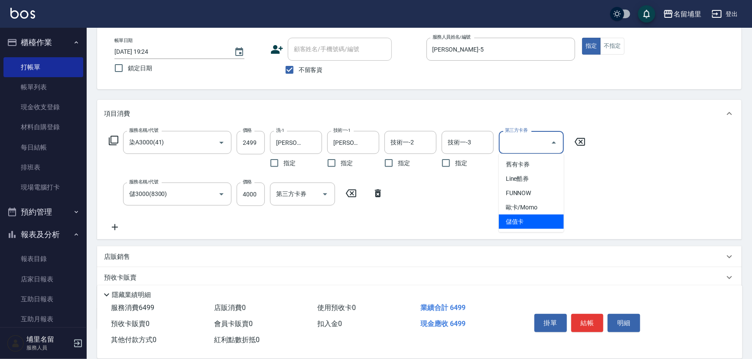
click at [543, 215] on span "儲值卡" at bounding box center [531, 221] width 65 height 14
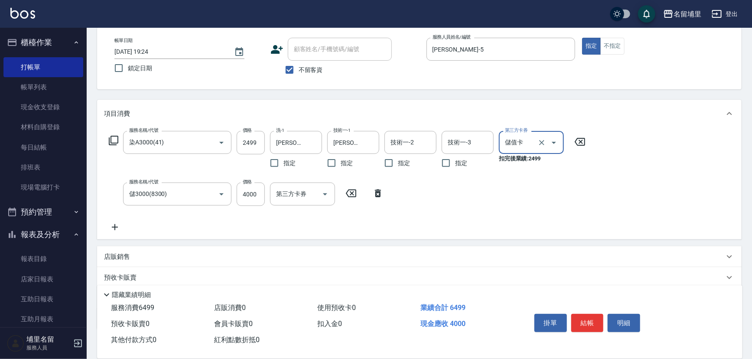
drag, startPoint x: 587, startPoint y: 326, endPoint x: 583, endPoint y: 318, distance: 8.5
click at [587, 322] on button "結帳" at bounding box center [587, 323] width 32 height 18
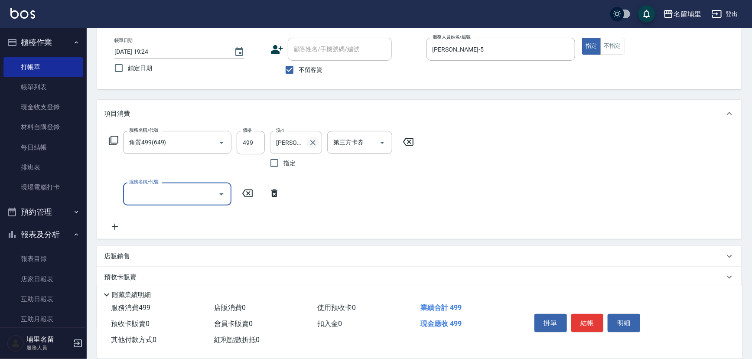
click at [312, 146] on icon "Clear" at bounding box center [312, 142] width 9 height 9
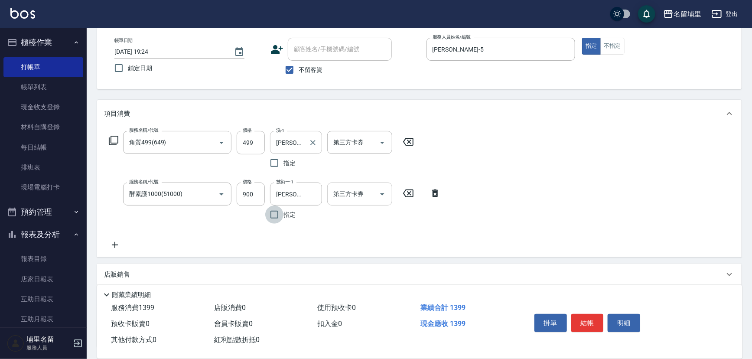
click at [382, 195] on icon "Open" at bounding box center [382, 194] width 10 height 10
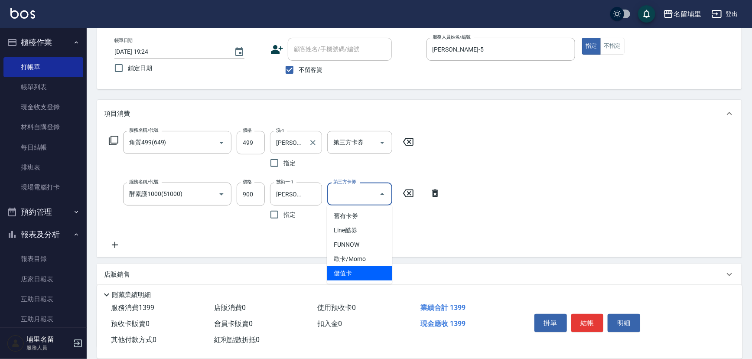
drag, startPoint x: 374, startPoint y: 274, endPoint x: 372, endPoint y: 260, distance: 14.8
click at [374, 273] on span "儲值卡" at bounding box center [359, 273] width 65 height 14
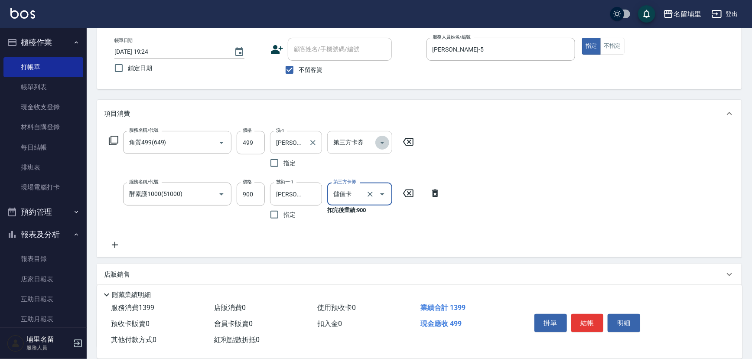
drag, startPoint x: 386, startPoint y: 143, endPoint x: 384, endPoint y: 150, distance: 7.7
click at [386, 143] on icon "Open" at bounding box center [382, 142] width 10 height 10
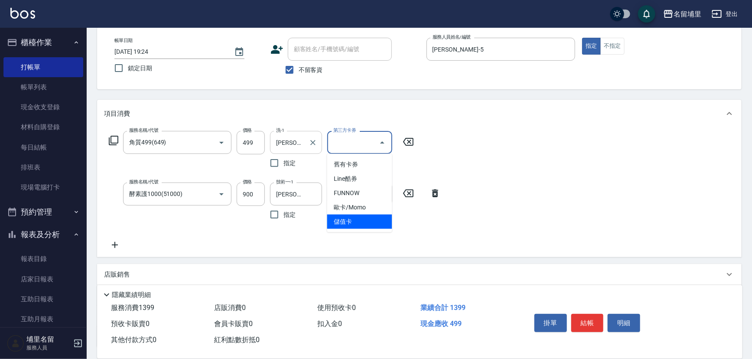
click at [372, 224] on span "儲值卡" at bounding box center [359, 221] width 65 height 14
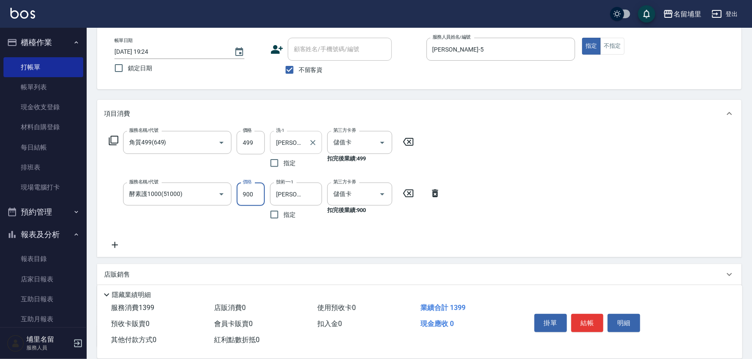
click at [114, 244] on icon at bounding box center [115, 245] width 6 height 6
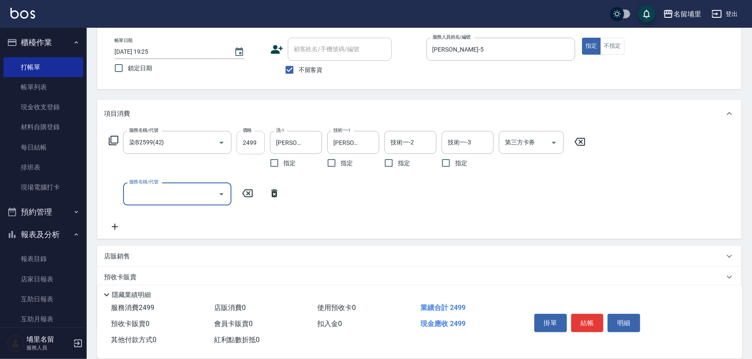
click at [263, 143] on input "2499" at bounding box center [251, 142] width 28 height 23
click at [206, 139] on icon "Clear" at bounding box center [209, 142] width 9 height 9
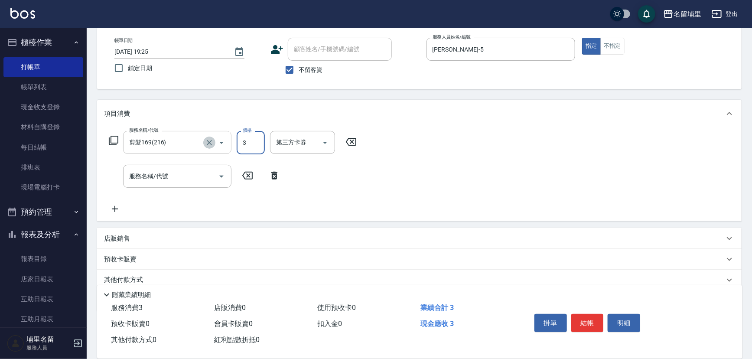
click at [206, 139] on icon "Clear" at bounding box center [209, 142] width 9 height 9
click at [215, 145] on button "Open" at bounding box center [221, 143] width 14 height 14
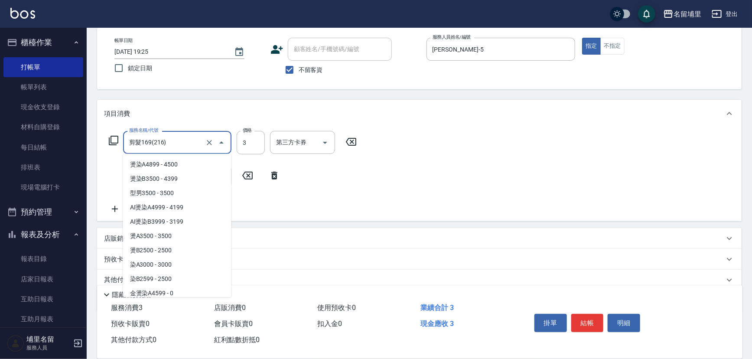
scroll to position [89, 0]
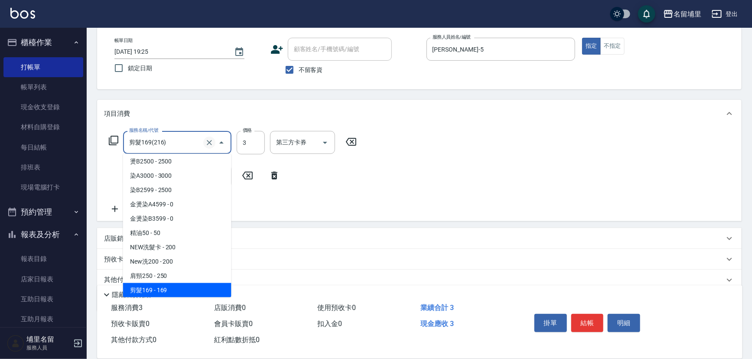
click at [209, 142] on icon "Clear" at bounding box center [209, 142] width 5 height 5
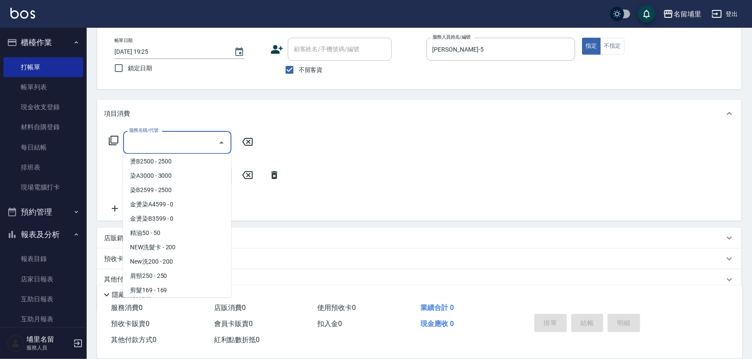
scroll to position [0, 0]
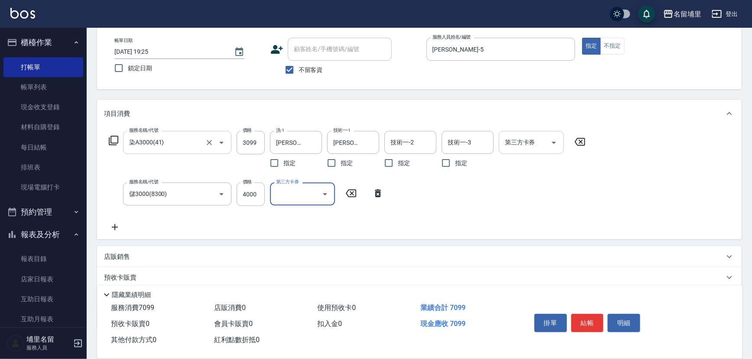
click at [552, 143] on icon "Open" at bounding box center [553, 142] width 10 height 10
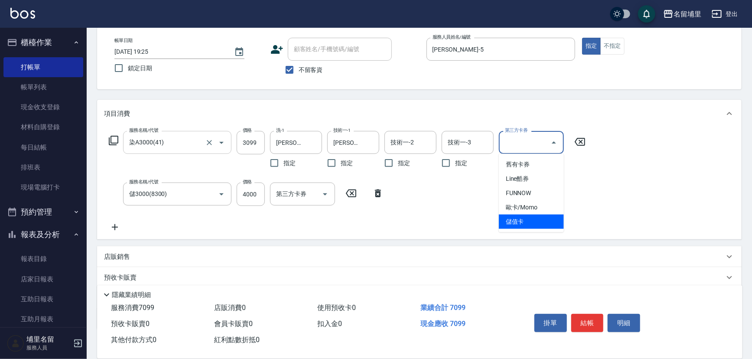
click at [526, 225] on span "儲值卡" at bounding box center [531, 221] width 65 height 14
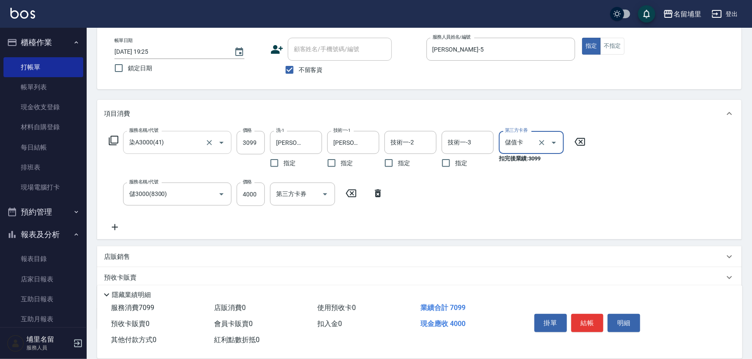
click at [577, 318] on button "結帳" at bounding box center [587, 323] width 32 height 18
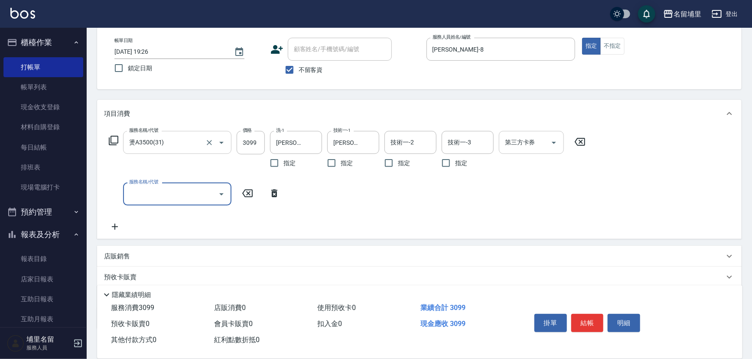
click at [558, 143] on button "Open" at bounding box center [554, 143] width 14 height 14
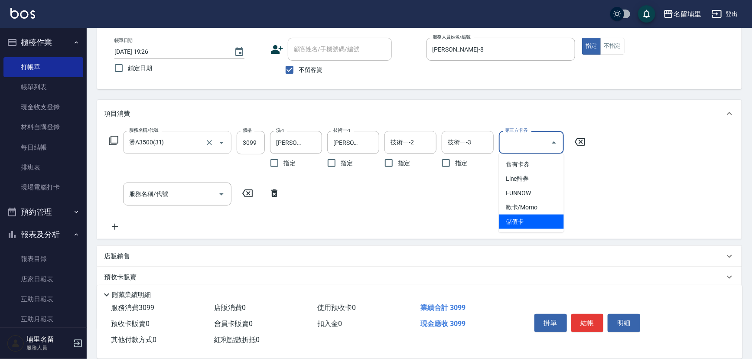
drag, startPoint x: 542, startPoint y: 228, endPoint x: 576, endPoint y: 301, distance: 80.2
click at [542, 230] on ul "舊有卡券 Line酷券 FUNNOW 歐卡/Momo 儲值卡" at bounding box center [531, 193] width 65 height 78
click at [543, 216] on span "儲值卡" at bounding box center [531, 221] width 65 height 14
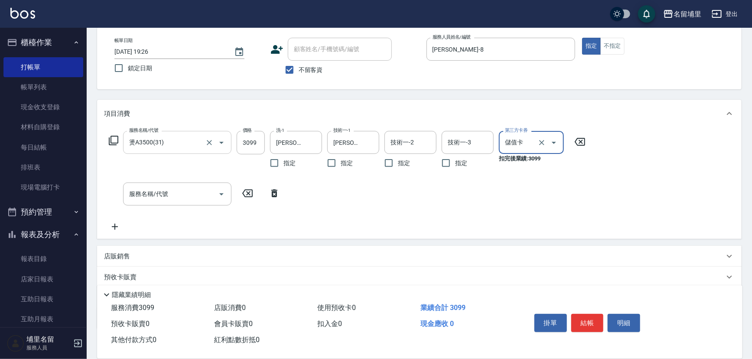
click at [587, 314] on button "結帳" at bounding box center [587, 323] width 32 height 18
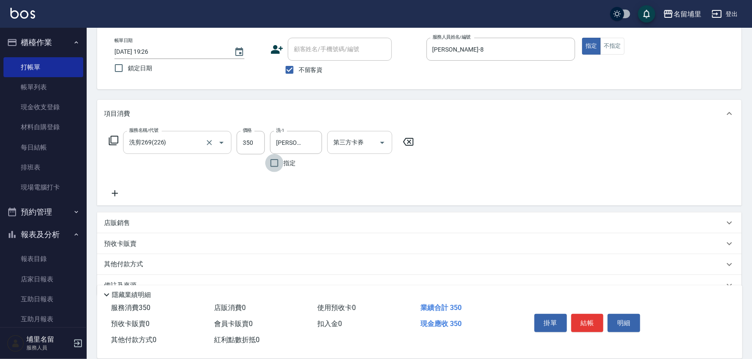
click at [380, 139] on icon "Open" at bounding box center [382, 142] width 10 height 10
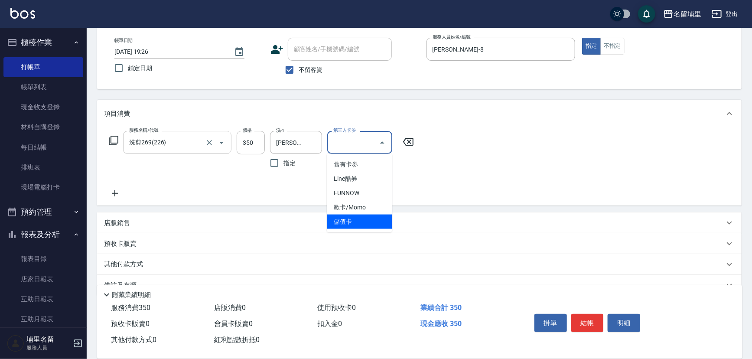
click at [374, 222] on span "儲值卡" at bounding box center [359, 221] width 65 height 14
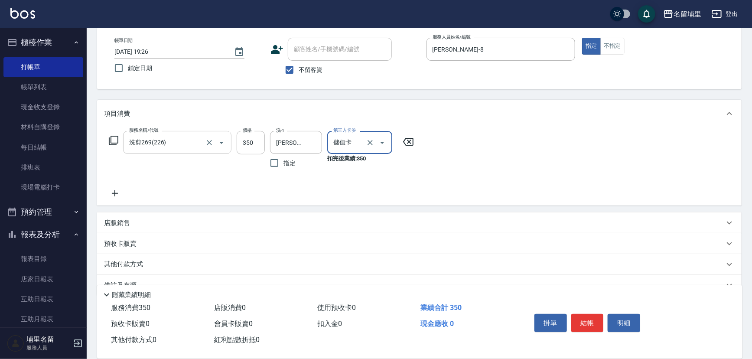
click at [585, 323] on button "結帳" at bounding box center [587, 323] width 32 height 18
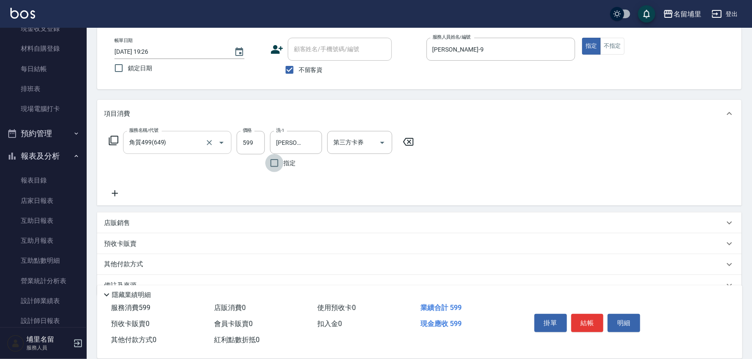
scroll to position [118, 0]
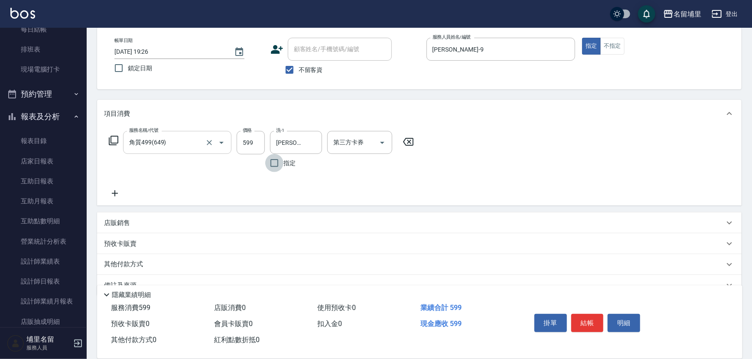
click at [126, 219] on p "店販銷售" at bounding box center [117, 222] width 26 height 9
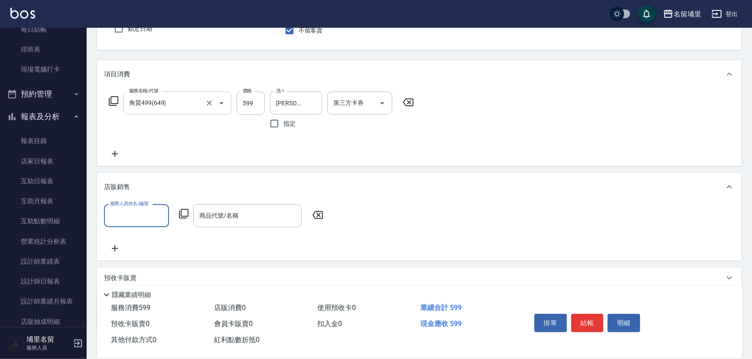
click at [135, 217] on input "服務人員姓名/編號" at bounding box center [136, 215] width 57 height 15
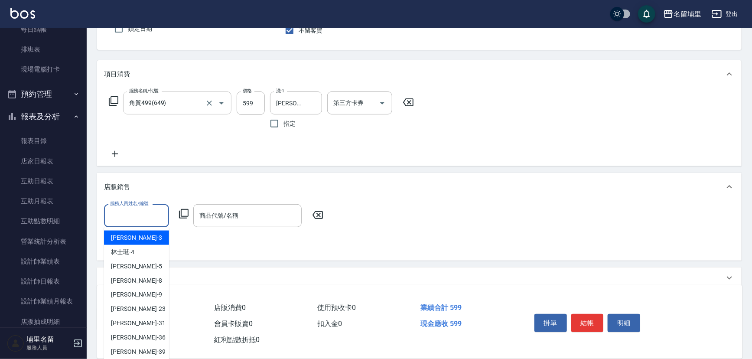
scroll to position [121, 0]
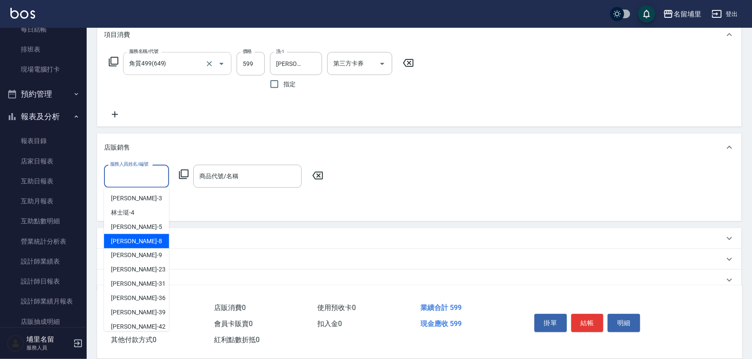
click at [295, 241] on div "預收卡販賣" at bounding box center [414, 238] width 620 height 9
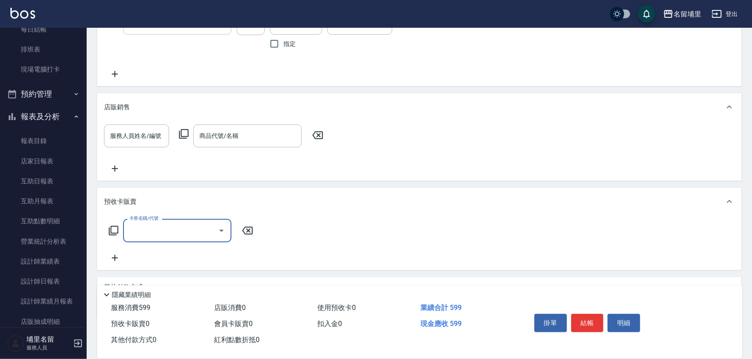
scroll to position [200, 0]
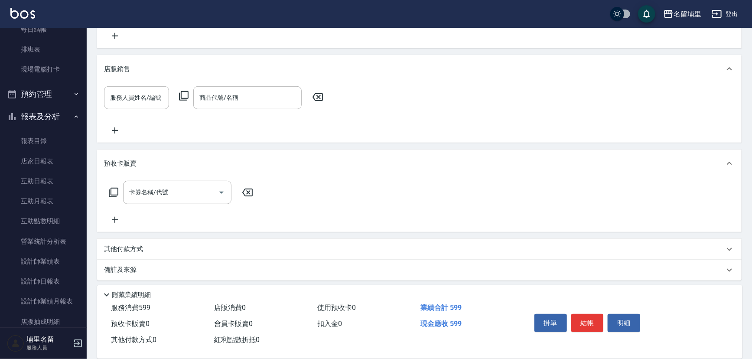
click at [160, 248] on div "其他付款方式" at bounding box center [414, 249] width 620 height 10
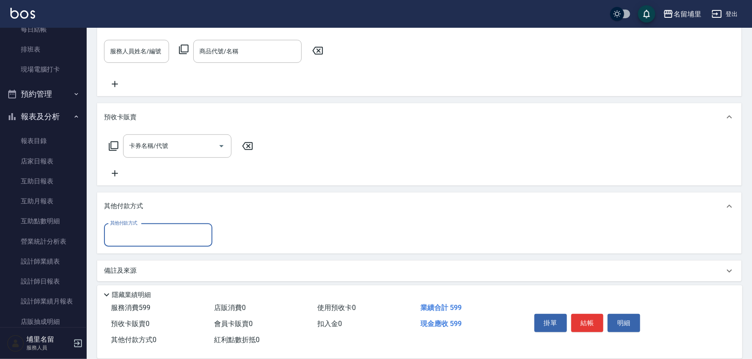
scroll to position [247, 0]
click at [145, 236] on input "其他付款方式" at bounding box center [158, 234] width 101 height 15
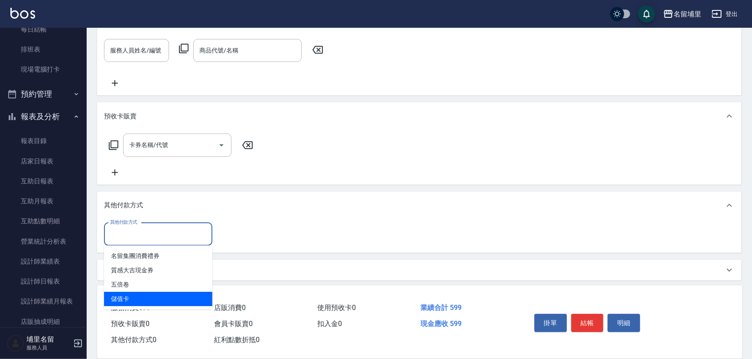
click at [156, 293] on span "儲值卡" at bounding box center [158, 299] width 108 height 14
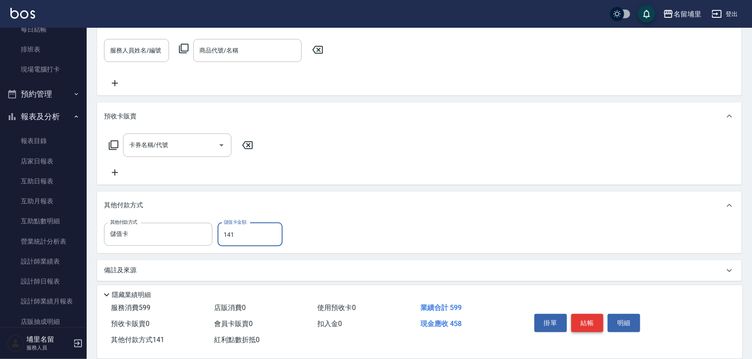
click at [592, 317] on button "結帳" at bounding box center [587, 323] width 32 height 18
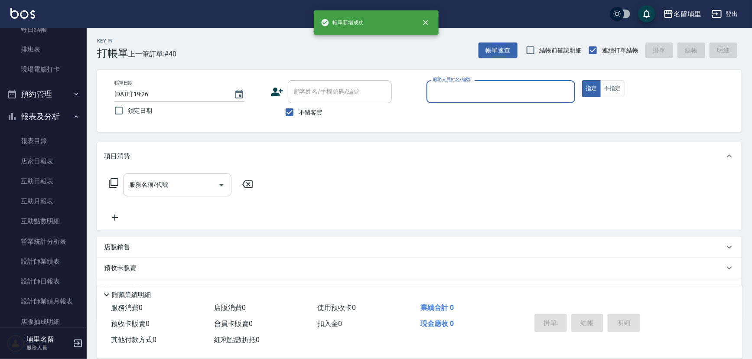
scroll to position [0, 0]
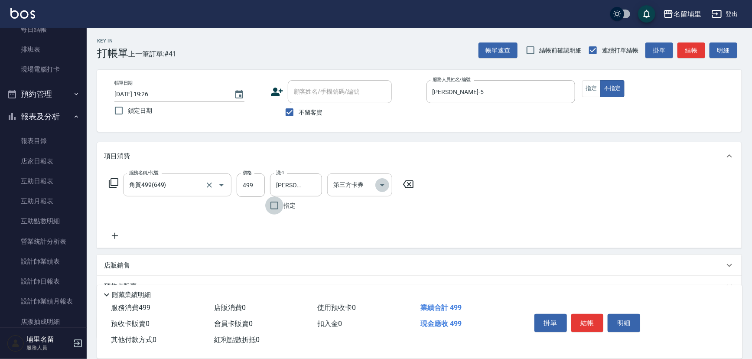
click at [381, 186] on icon "Open" at bounding box center [382, 185] width 10 height 10
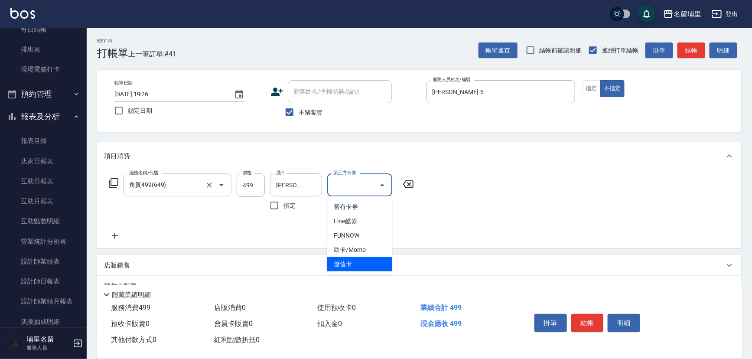
click at [370, 264] on span "儲值卡" at bounding box center [359, 264] width 65 height 14
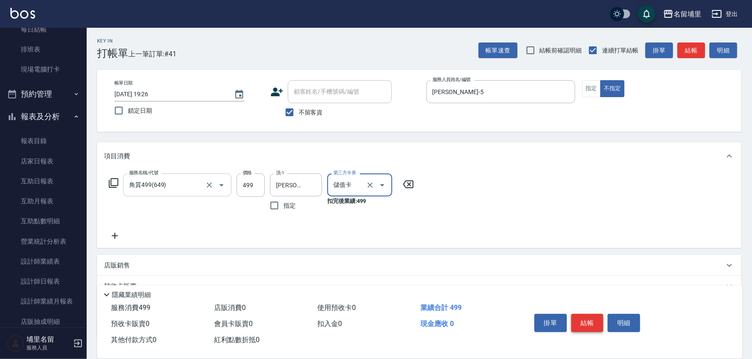
click at [592, 321] on button "結帳" at bounding box center [587, 323] width 32 height 18
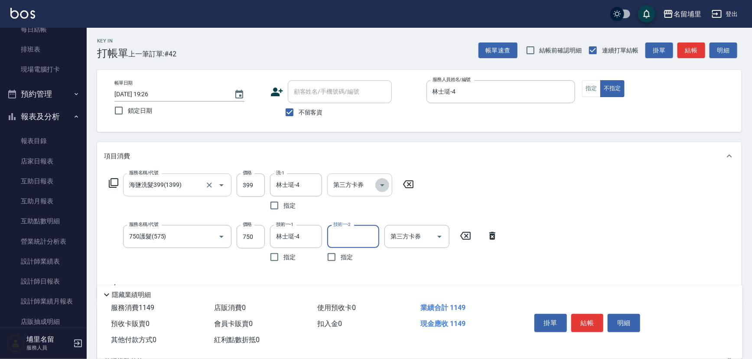
click at [386, 186] on icon "Open" at bounding box center [382, 185] width 10 height 10
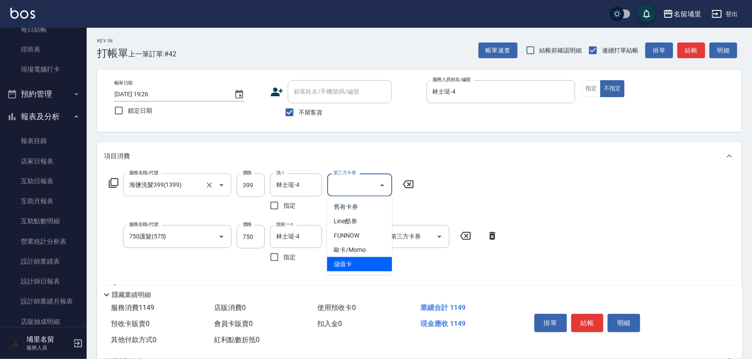
drag, startPoint x: 377, startPoint y: 260, endPoint x: 443, endPoint y: 246, distance: 67.8
click at [377, 260] on span "儲值卡" at bounding box center [359, 264] width 65 height 14
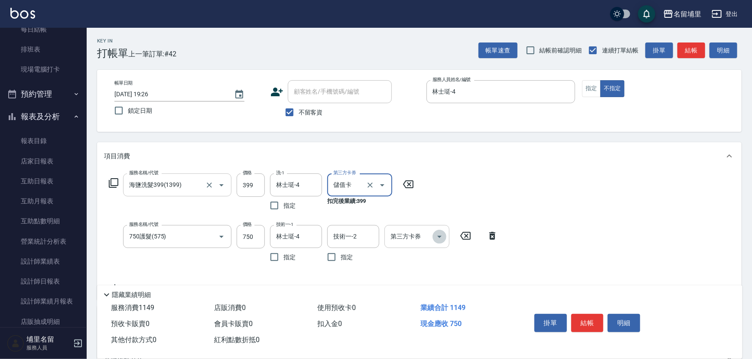
drag, startPoint x: 443, startPoint y: 236, endPoint x: 441, endPoint y: 243, distance: 6.7
click at [442, 236] on icon "Open" at bounding box center [439, 236] width 10 height 10
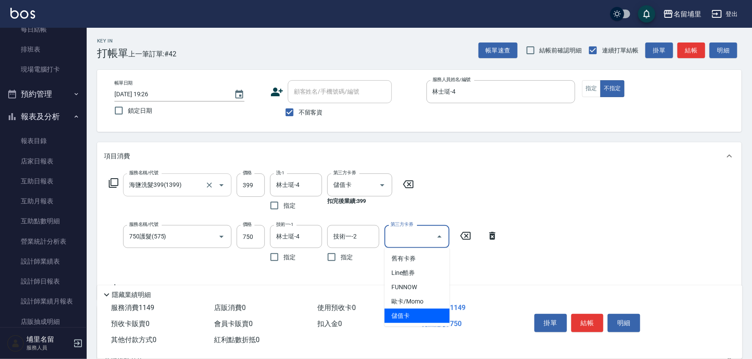
drag, startPoint x: 427, startPoint y: 308, endPoint x: 430, endPoint y: 312, distance: 4.7
click at [427, 310] on span "儲值卡" at bounding box center [416, 315] width 65 height 14
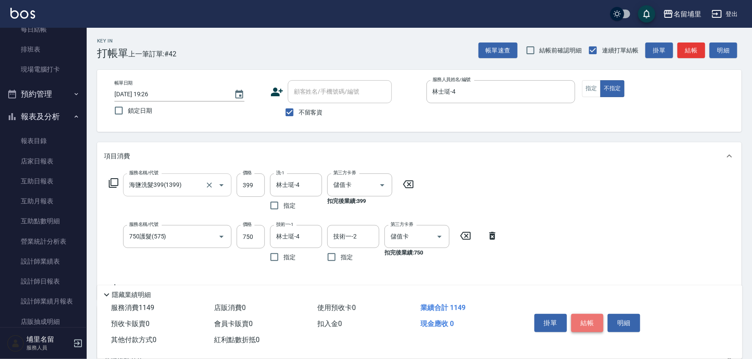
click at [580, 316] on button "結帳" at bounding box center [587, 323] width 32 height 18
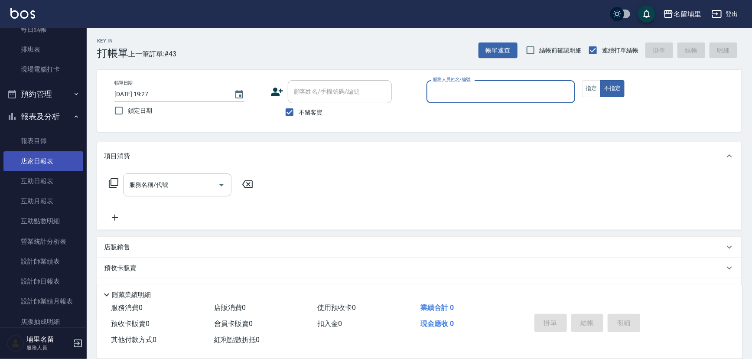
click at [40, 155] on link "店家日報表" at bounding box center [43, 161] width 80 height 20
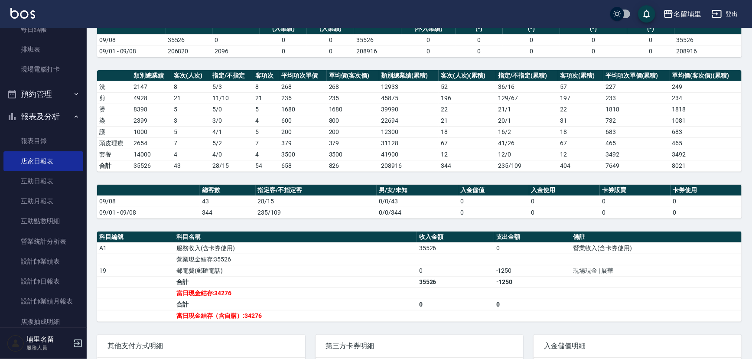
scroll to position [156, 0]
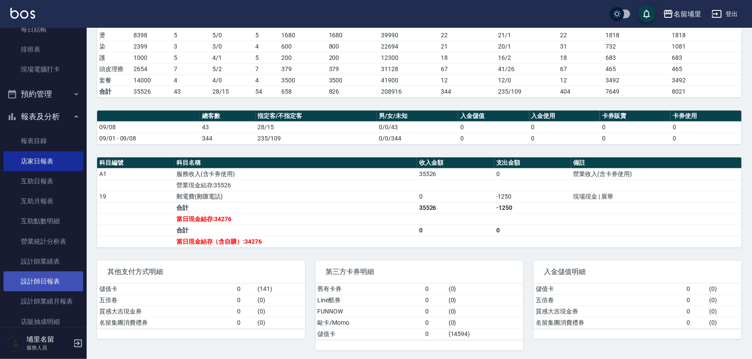
click at [46, 273] on link "設計師日報表" at bounding box center [43, 281] width 80 height 20
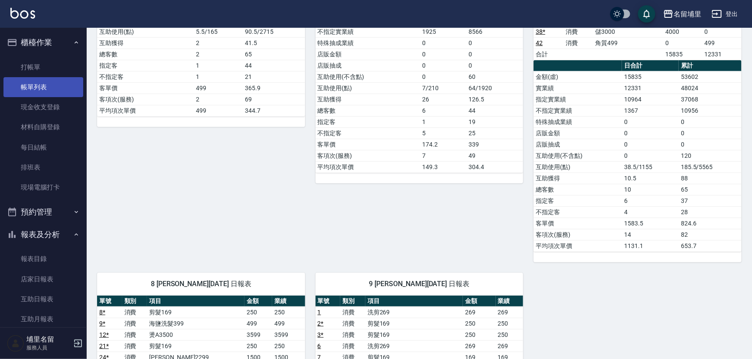
scroll to position [236, 0]
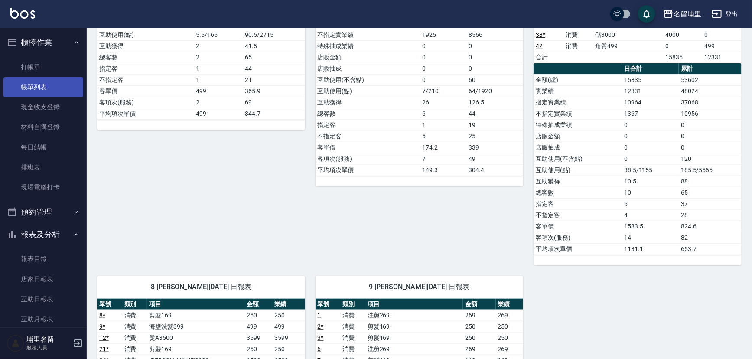
click at [51, 88] on link "帳單列表" at bounding box center [43, 87] width 80 height 20
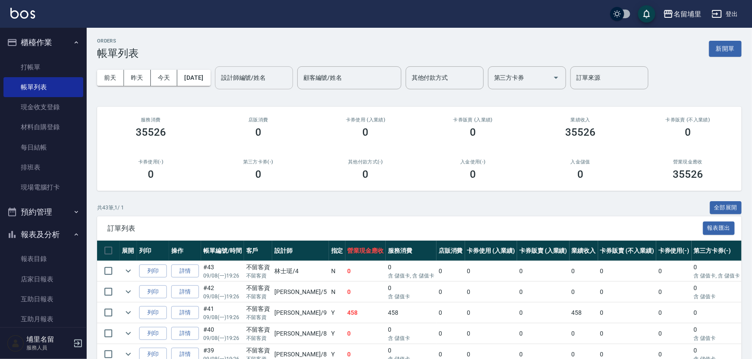
click at [253, 75] on input "設計師編號/姓名" at bounding box center [254, 77] width 70 height 15
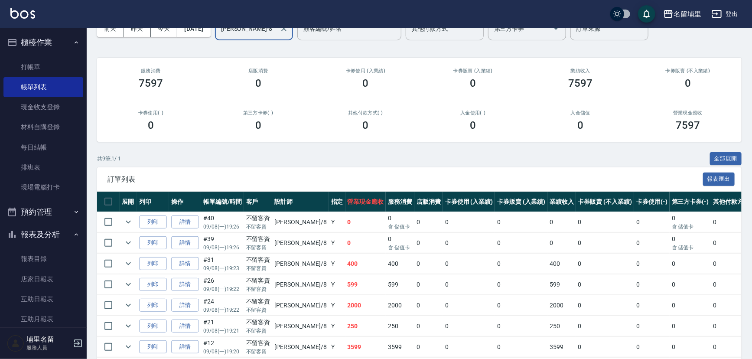
scroll to position [118, 0]
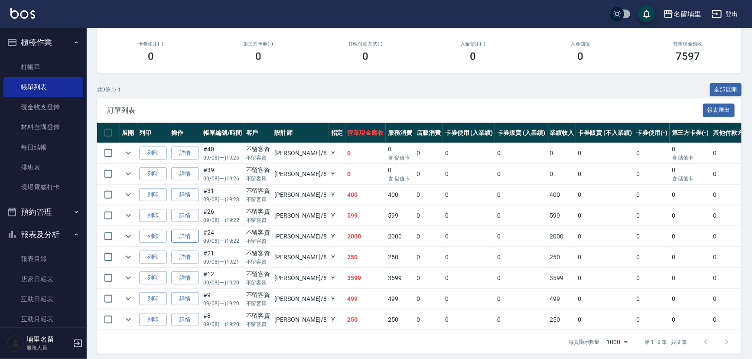
click at [185, 236] on link "詳情" at bounding box center [185, 236] width 28 height 13
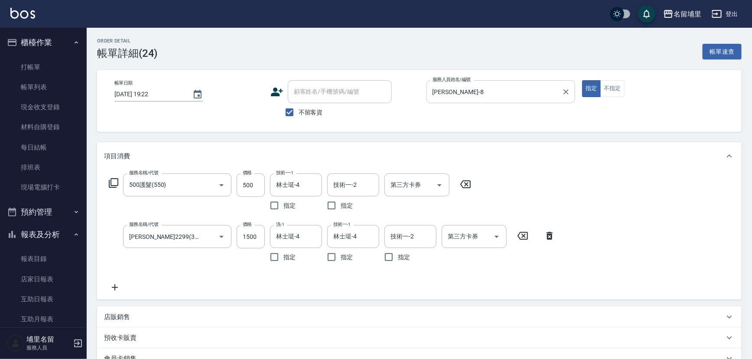
click at [563, 91] on icon "Clear" at bounding box center [565, 92] width 9 height 9
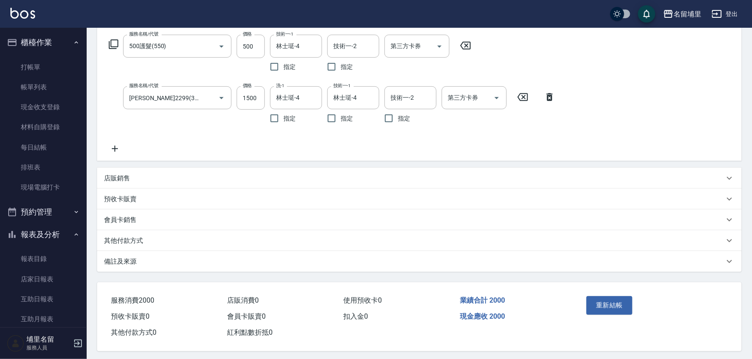
scroll to position [143, 0]
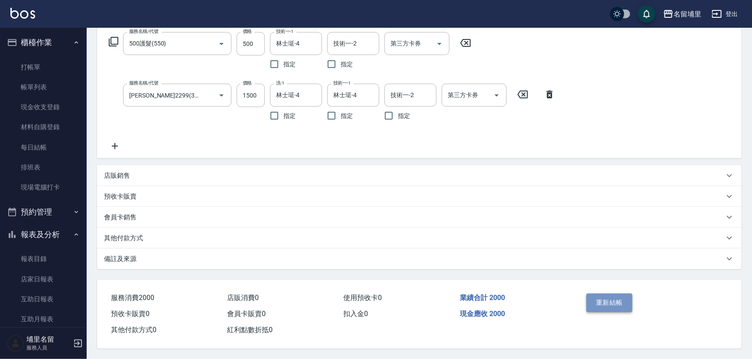
click at [624, 295] on button "重新結帳" at bounding box center [609, 302] width 46 height 18
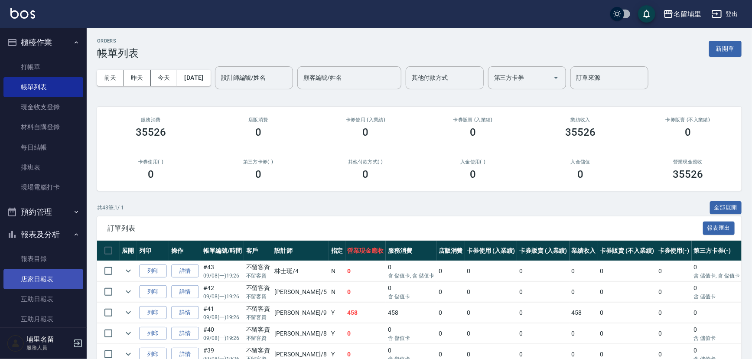
click at [48, 284] on link "店家日報表" at bounding box center [43, 279] width 80 height 20
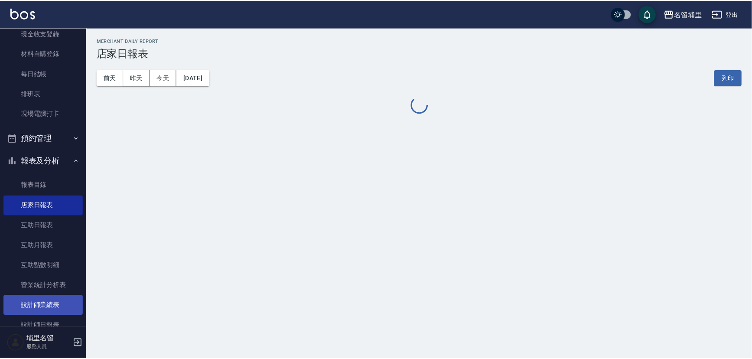
scroll to position [78, 0]
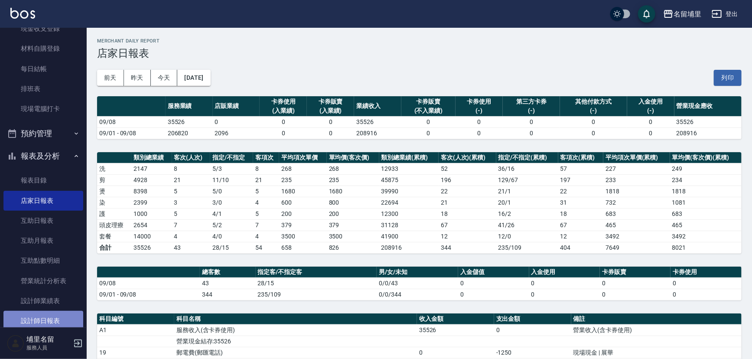
click at [52, 315] on link "設計師日報表" at bounding box center [43, 321] width 80 height 20
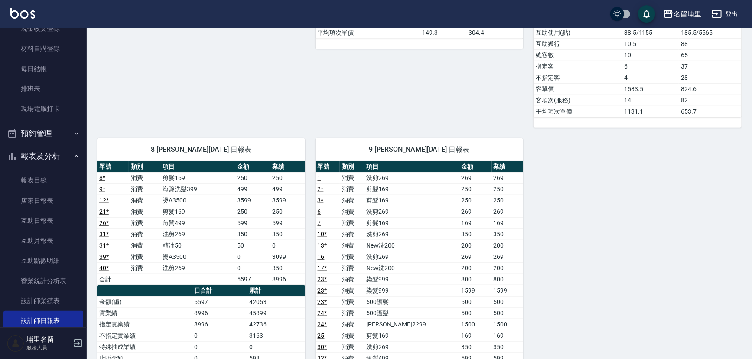
scroll to position [433, 0]
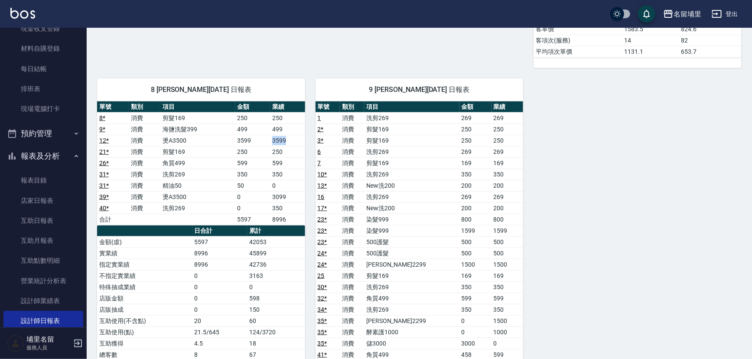
drag, startPoint x: 292, startPoint y: 141, endPoint x: 263, endPoint y: 137, distance: 28.8
click at [263, 137] on tr "12 * 消費 燙A3500 3599 3599" at bounding box center [201, 140] width 208 height 11
click at [263, 137] on td "3599" at bounding box center [252, 140] width 35 height 11
drag, startPoint x: 289, startPoint y: 195, endPoint x: 262, endPoint y: 191, distance: 27.5
click at [262, 191] on tr "39 * 消費 燙A3500 0 3099" at bounding box center [201, 196] width 208 height 11
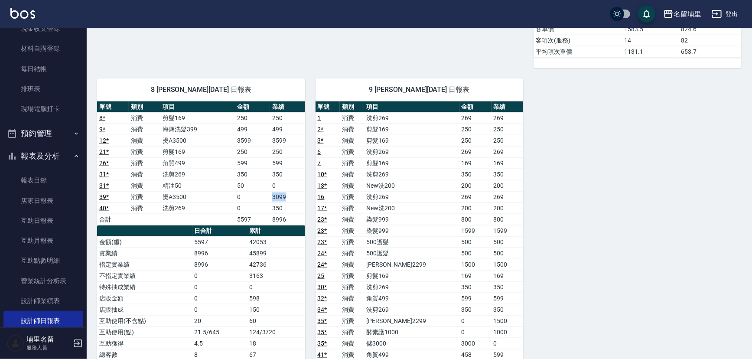
click at [262, 191] on td "0" at bounding box center [252, 196] width 35 height 11
drag, startPoint x: 263, startPoint y: 137, endPoint x: 295, endPoint y: 136, distance: 32.5
click at [295, 136] on tr "12 * 消費 燙A3500 3599 3599" at bounding box center [201, 140] width 208 height 11
click at [295, 136] on td "3599" at bounding box center [287, 140] width 35 height 11
click at [288, 181] on td "0" at bounding box center [287, 185] width 35 height 11
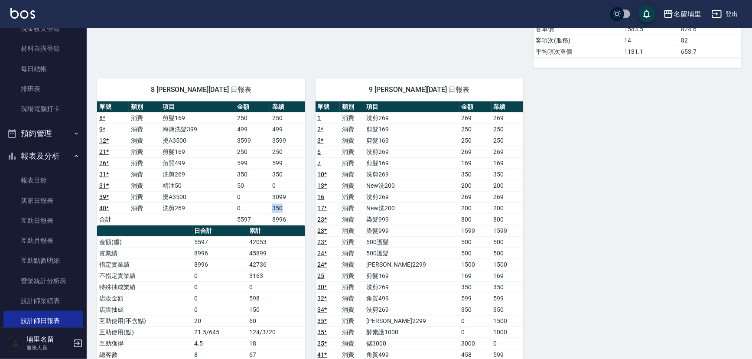
drag, startPoint x: 288, startPoint y: 205, endPoint x: 271, endPoint y: 208, distance: 16.7
click at [271, 208] on td "350" at bounding box center [287, 207] width 35 height 11
click at [272, 202] on td "350" at bounding box center [287, 207] width 35 height 11
click at [276, 182] on td "0" at bounding box center [287, 185] width 35 height 11
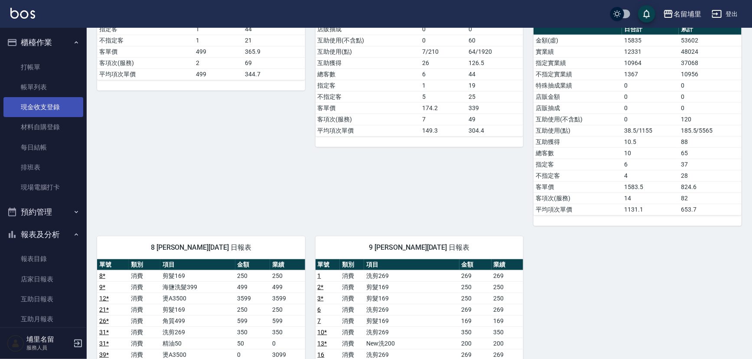
scroll to position [197, 0]
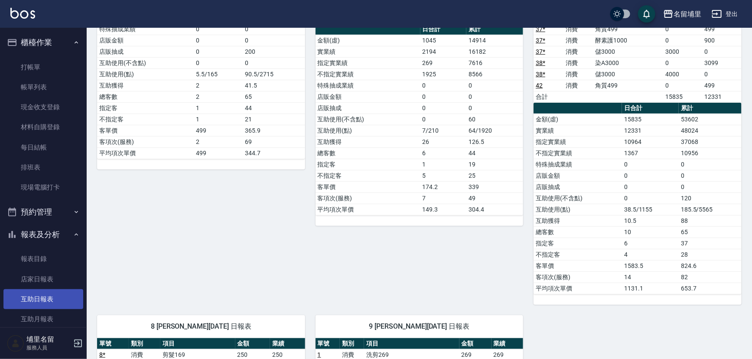
click at [39, 290] on link "互助日報表" at bounding box center [43, 299] width 80 height 20
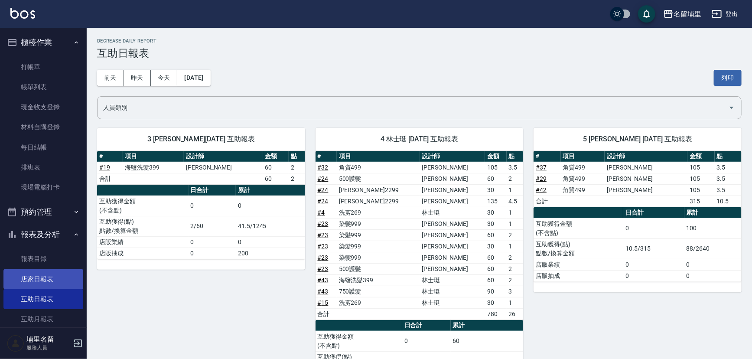
click at [46, 281] on link "店家日報表" at bounding box center [43, 279] width 80 height 20
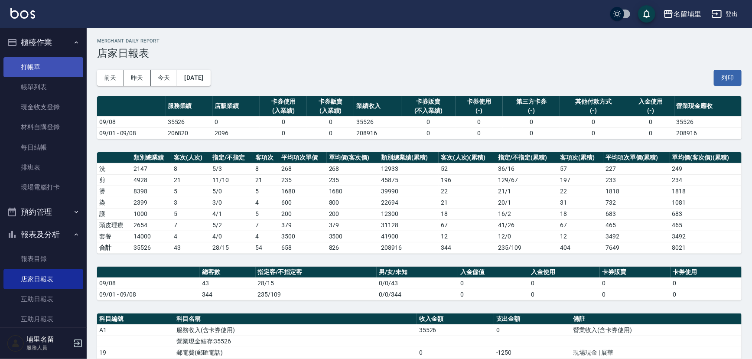
click at [50, 61] on link "打帳單" at bounding box center [43, 67] width 80 height 20
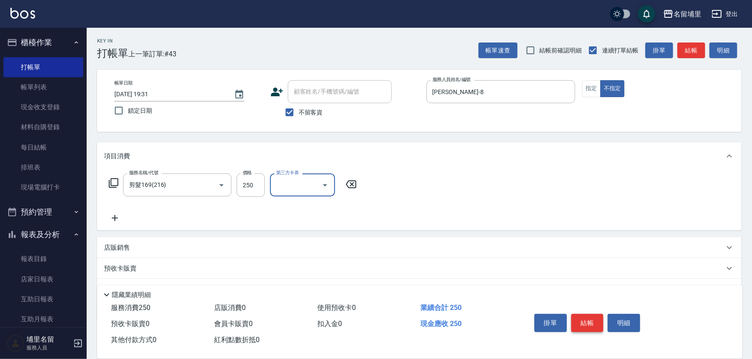
click at [591, 319] on button "結帳" at bounding box center [587, 323] width 32 height 18
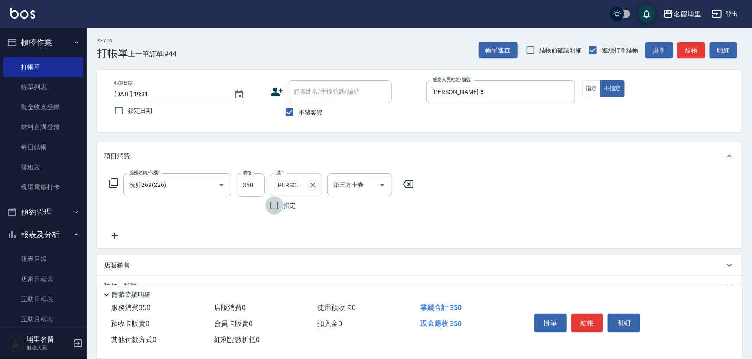
click at [311, 187] on icon "Clear" at bounding box center [312, 185] width 9 height 9
click at [589, 321] on button "結帳" at bounding box center [587, 323] width 32 height 18
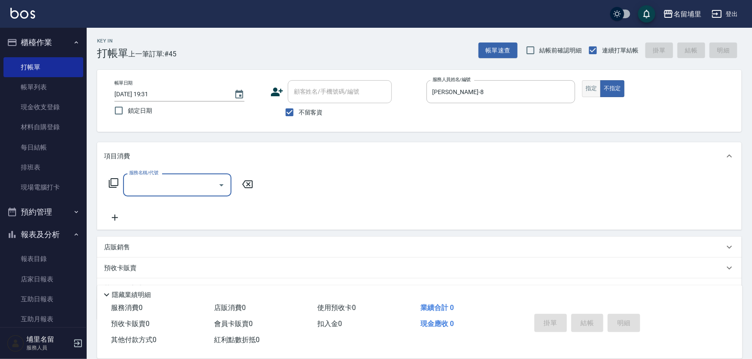
click at [598, 89] on button "指定" at bounding box center [591, 88] width 19 height 17
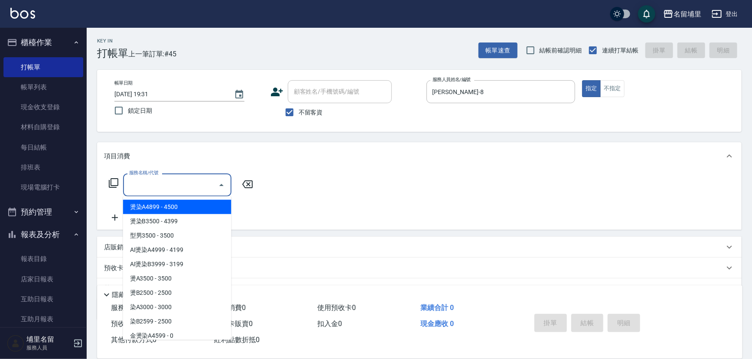
click at [194, 190] on input "服務名稱/代號" at bounding box center [171, 184] width 88 height 15
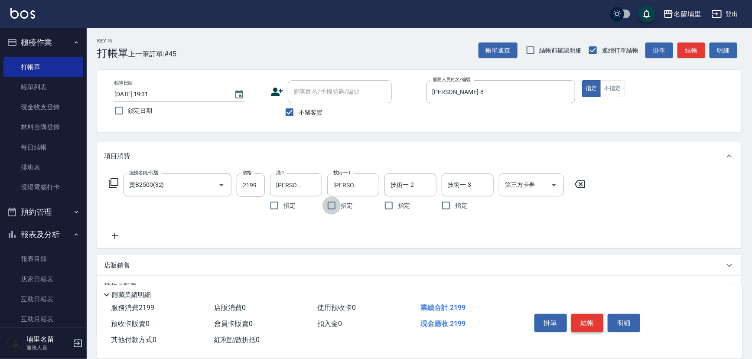
click at [581, 321] on button "結帳" at bounding box center [587, 323] width 32 height 18
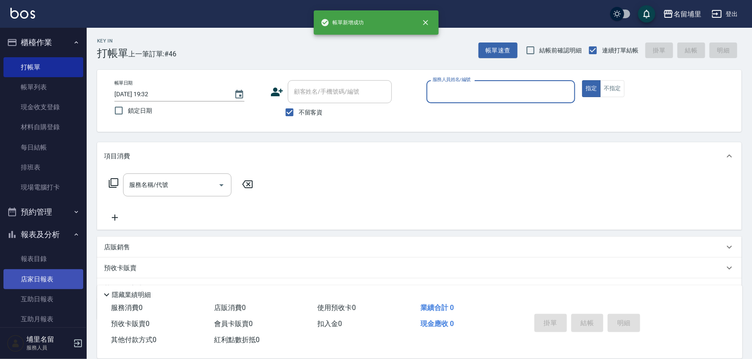
click at [41, 277] on link "店家日報表" at bounding box center [43, 279] width 80 height 20
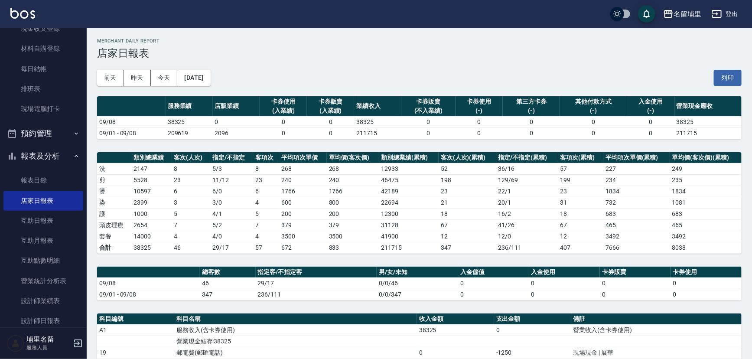
scroll to position [118, 0]
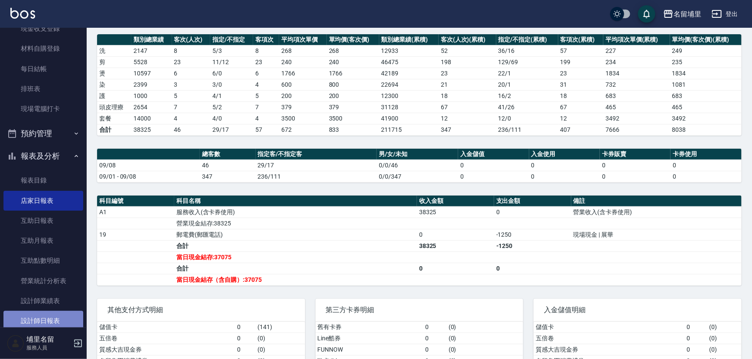
click at [56, 320] on link "設計師日報表" at bounding box center [43, 321] width 80 height 20
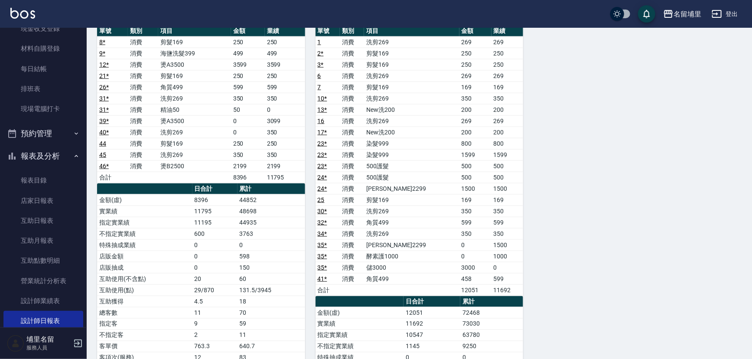
scroll to position [512, 0]
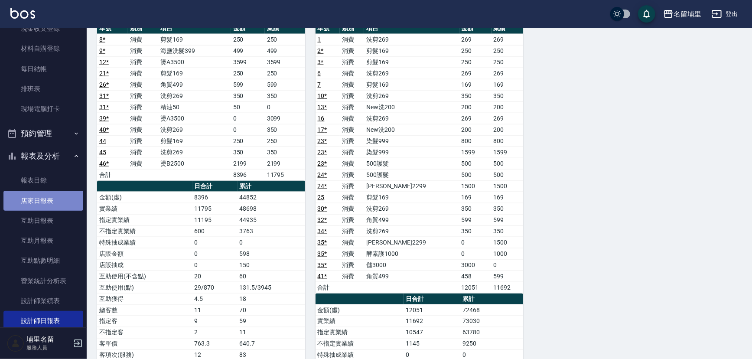
click at [51, 203] on link "店家日報表" at bounding box center [43, 201] width 80 height 20
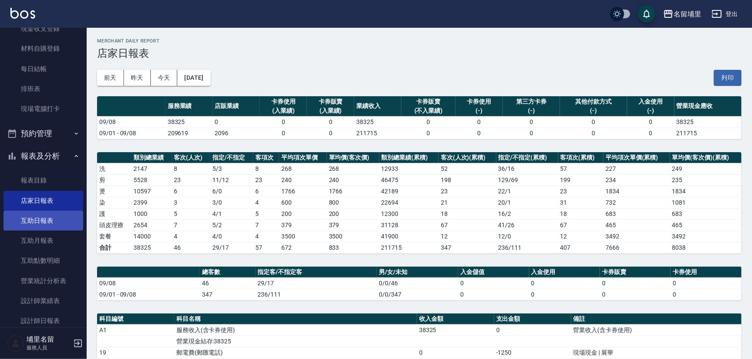
click at [42, 225] on link "互助日報表" at bounding box center [43, 221] width 80 height 20
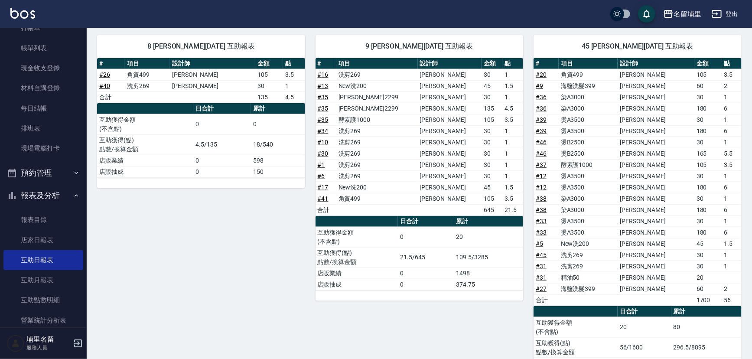
scroll to position [178, 0]
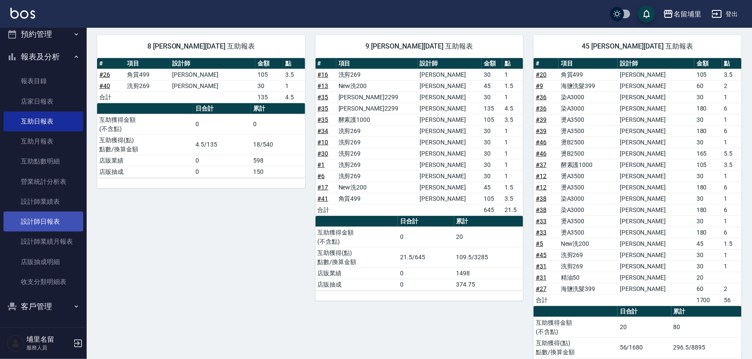
click at [48, 219] on link "設計師日報表" at bounding box center [43, 221] width 80 height 20
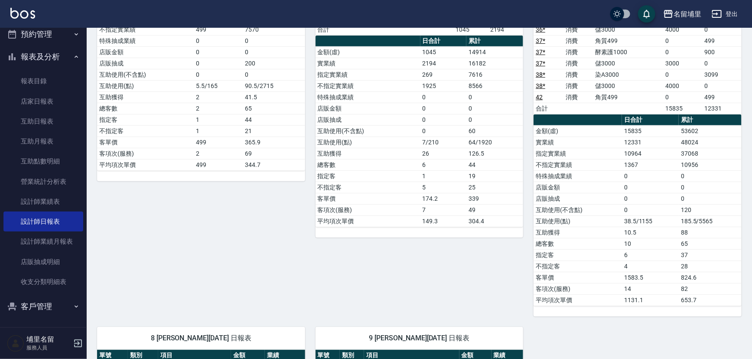
scroll to position [236, 0]
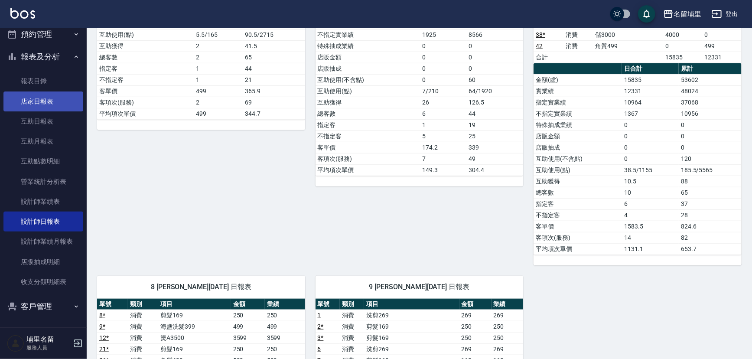
click at [43, 104] on link "店家日報表" at bounding box center [43, 101] width 80 height 20
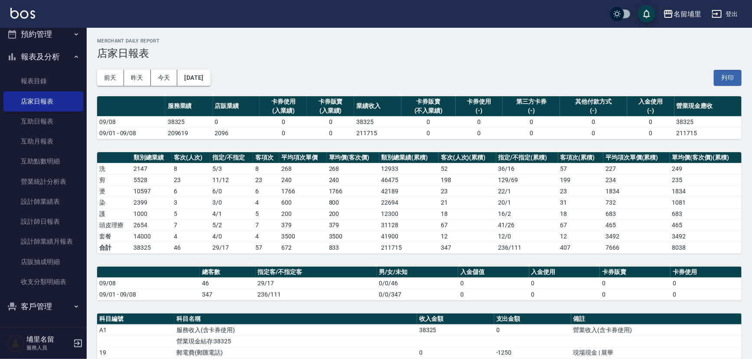
click at [213, 137] on td "2096" at bounding box center [236, 132] width 47 height 11
drag, startPoint x: 191, startPoint y: 123, endPoint x: 160, endPoint y: 123, distance: 31.2
click at [160, 123] on tr "09/08 38325 0 0 0 38325 0 0 0 0 0 38325" at bounding box center [419, 121] width 644 height 11
click at [160, 123] on td "09/08" at bounding box center [131, 121] width 68 height 11
drag, startPoint x: 159, startPoint y: 123, endPoint x: 184, endPoint y: 123, distance: 25.1
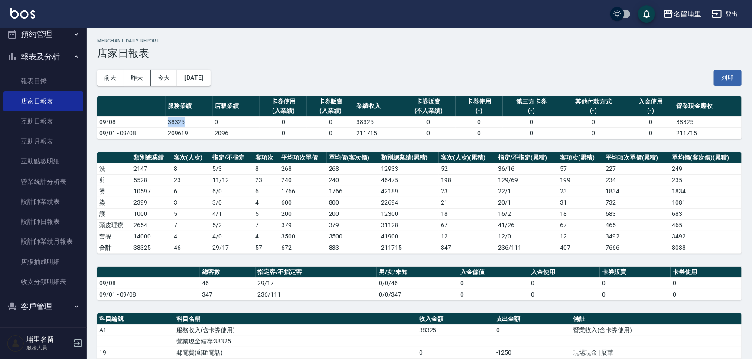
click at [184, 123] on tr "09/08 38325 0 0 0 38325 0 0 0 0 0 38325" at bounding box center [419, 121] width 644 height 11
click at [184, 123] on td "38325" at bounding box center [188, 121] width 47 height 11
drag, startPoint x: 195, startPoint y: 120, endPoint x: 153, endPoint y: 121, distance: 41.2
click at [153, 121] on tr "09/08 38325 0 0 0 38325 0 0 0 0 0 38325" at bounding box center [419, 121] width 644 height 11
click at [153, 121] on td "09/08" at bounding box center [131, 121] width 68 height 11
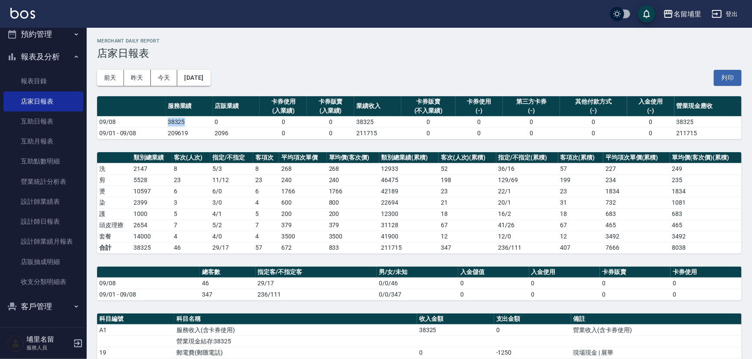
drag, startPoint x: 153, startPoint y: 121, endPoint x: 185, endPoint y: 121, distance: 31.6
click at [185, 121] on tr "09/08 38325 0 0 0 38325 0 0 0 0 0 38325" at bounding box center [419, 121] width 644 height 11
click at [185, 121] on td "38325" at bounding box center [188, 121] width 47 height 11
drag, startPoint x: 191, startPoint y: 120, endPoint x: 149, endPoint y: 121, distance: 42.0
click at [149, 121] on tr "09/08 38325 0 0 0 38325 0 0 0 0 0 38325" at bounding box center [419, 121] width 644 height 11
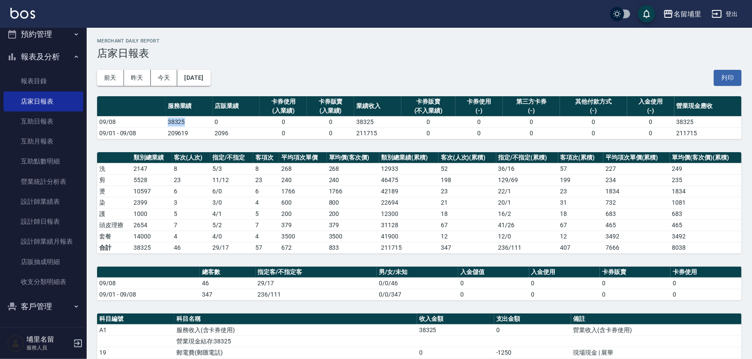
click at [149, 121] on td "09/08" at bounding box center [131, 121] width 68 height 11
drag, startPoint x: 153, startPoint y: 121, endPoint x: 193, endPoint y: 121, distance: 39.9
click at [193, 121] on tr "09/08 38325 0 0 0 38325 0 0 0 0 0 38325" at bounding box center [419, 121] width 644 height 11
click at [193, 121] on td "38325" at bounding box center [188, 121] width 47 height 11
drag, startPoint x: 193, startPoint y: 121, endPoint x: 162, endPoint y: 122, distance: 30.3
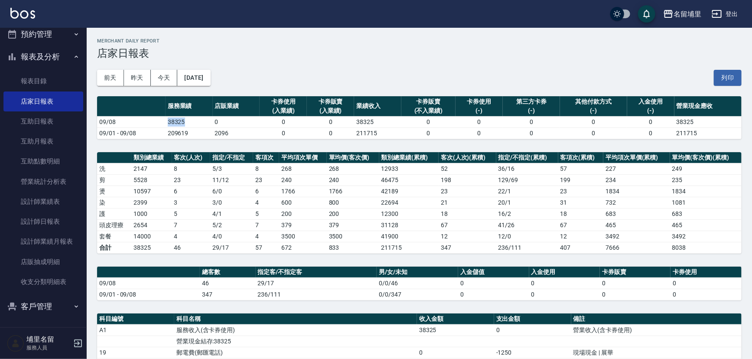
click at [162, 122] on tr "09/08 38325 0 0 0 38325 0 0 0 0 0 38325" at bounding box center [419, 121] width 644 height 11
click at [162, 122] on td "09/08" at bounding box center [131, 121] width 68 height 11
drag, startPoint x: 162, startPoint y: 122, endPoint x: 195, endPoint y: 122, distance: 33.4
click at [195, 122] on tr "09/08 38325 0 0 0 38325 0 0 0 0 0 38325" at bounding box center [419, 121] width 644 height 11
click at [195, 122] on td "38325" at bounding box center [188, 121] width 47 height 11
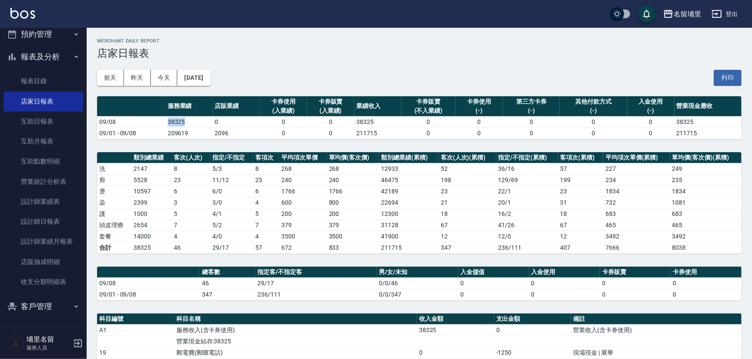
drag, startPoint x: 197, startPoint y: 120, endPoint x: 161, endPoint y: 119, distance: 36.0
click at [161, 119] on tr "09/08 38325 0 0 0 38325 0 0 0 0 0 38325" at bounding box center [419, 121] width 644 height 11
click at [161, 119] on td "09/08" at bounding box center [131, 121] width 68 height 11
drag, startPoint x: 163, startPoint y: 122, endPoint x: 204, endPoint y: 124, distance: 40.3
click at [204, 124] on tr "09/08 38325 0 0 0 38325 0 0 0 0 0 38325" at bounding box center [419, 121] width 644 height 11
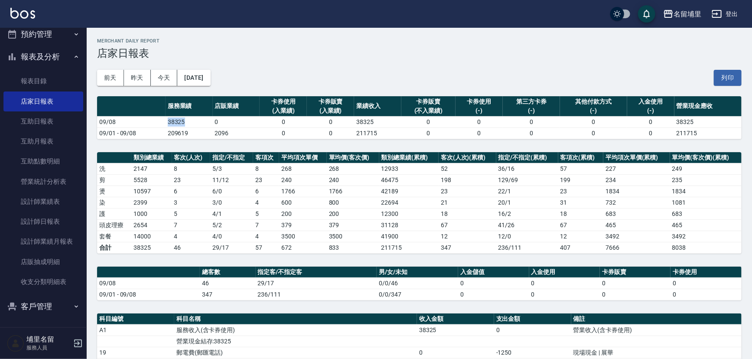
click at [204, 124] on td "38325" at bounding box center [188, 121] width 47 height 11
drag, startPoint x: 198, startPoint y: 123, endPoint x: 156, endPoint y: 123, distance: 42.5
click at [156, 123] on tr "09/08 38325 0 0 0 38325 0 0 0 0 0 38325" at bounding box center [419, 121] width 644 height 11
click at [156, 123] on td "09/08" at bounding box center [131, 121] width 68 height 11
drag, startPoint x: 156, startPoint y: 123, endPoint x: 202, endPoint y: 124, distance: 46.4
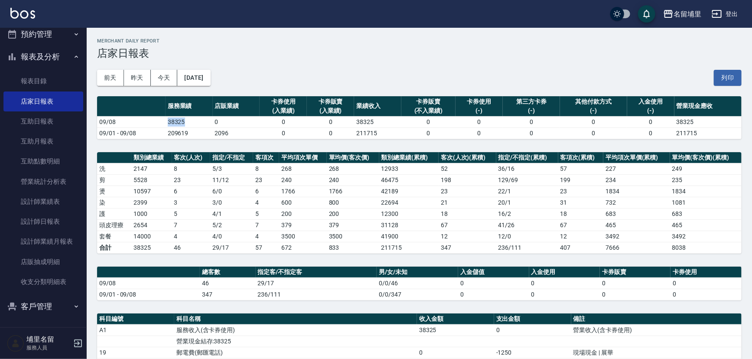
click at [201, 124] on tr "09/08 38325 0 0 0 38325 0 0 0 0 0 38325" at bounding box center [419, 121] width 644 height 11
click at [179, 219] on td "7" at bounding box center [191, 224] width 38 height 11
drag, startPoint x: 184, startPoint y: 224, endPoint x: 163, endPoint y: 224, distance: 21.2
click at [163, 224] on tr "頭皮理療 2654 7 5 / 2 7 379 379 31128 67 41 / 26 67 465 465" at bounding box center [419, 224] width 644 height 11
click at [185, 225] on td "7" at bounding box center [191, 224] width 38 height 11
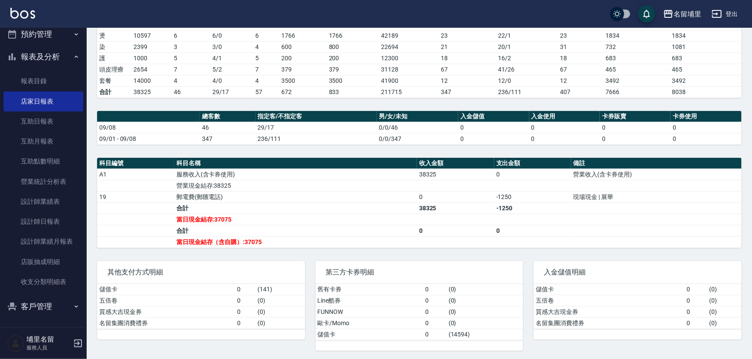
scroll to position [156, 0]
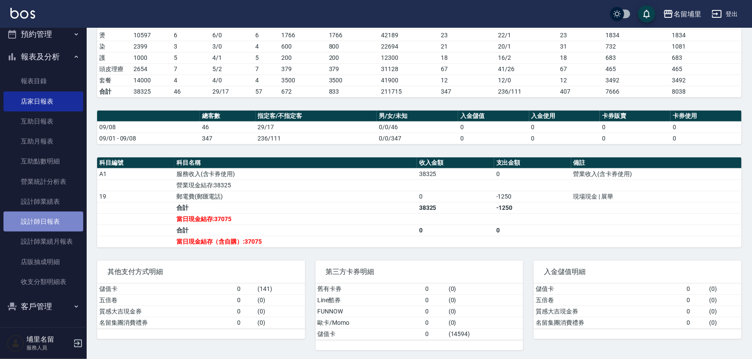
click at [61, 225] on link "設計師日報表" at bounding box center [43, 221] width 80 height 20
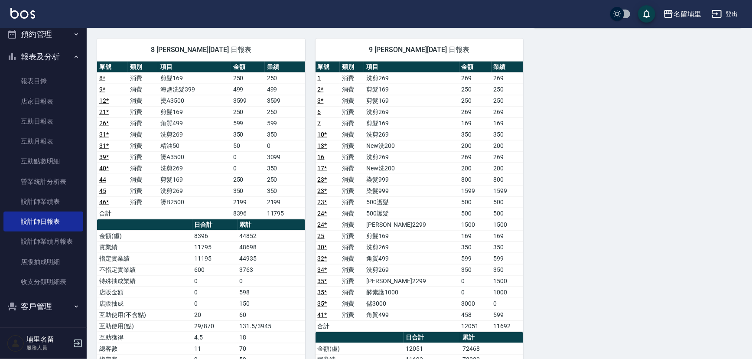
scroll to position [551, 0]
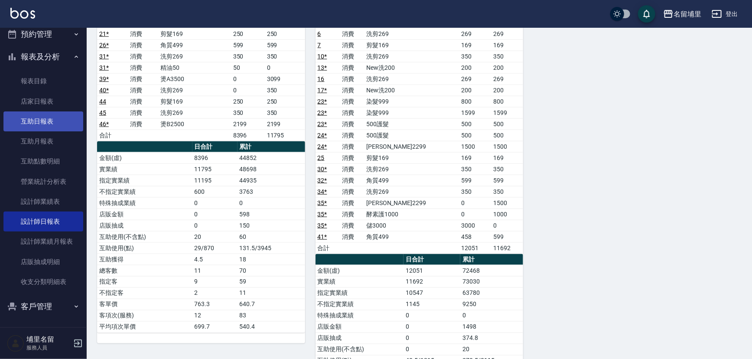
click at [49, 114] on link "互助日報表" at bounding box center [43, 121] width 80 height 20
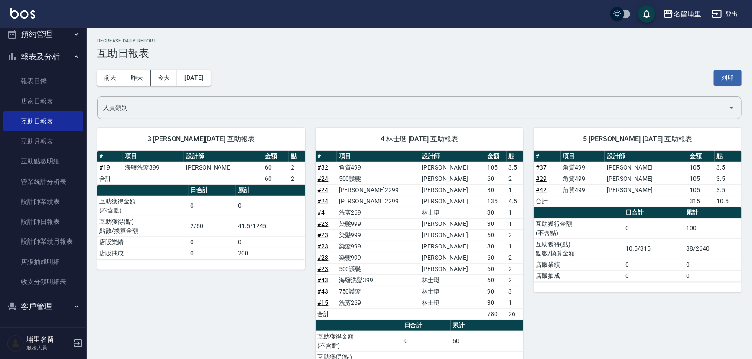
click at [359, 200] on td "[PERSON_NAME]2299" at bounding box center [378, 200] width 83 height 11
click at [488, 71] on div "[DATE] [DATE] [DATE] [DATE] 列印" at bounding box center [419, 77] width 644 height 37
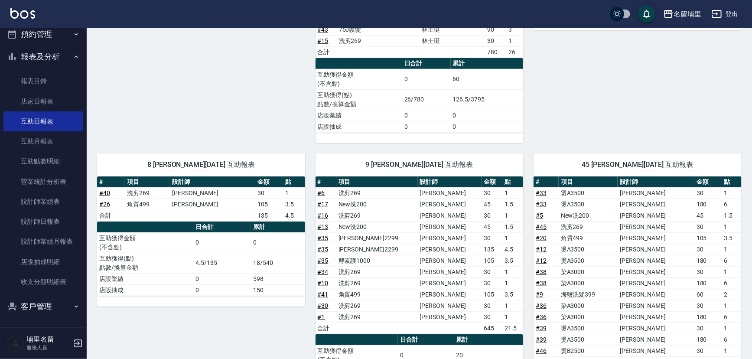
scroll to position [301, 0]
